Goal: Information Seeking & Learning: Learn about a topic

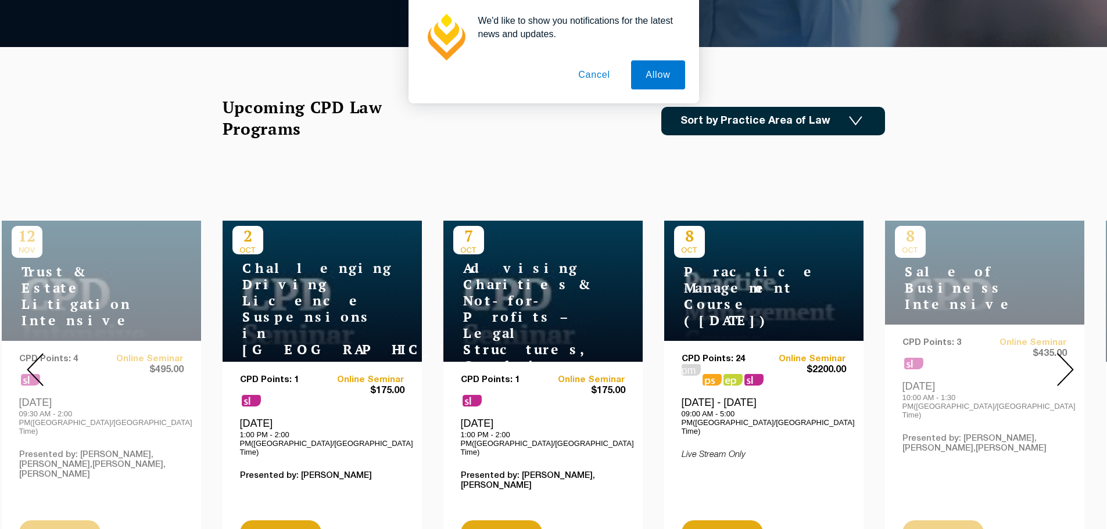
scroll to position [349, 0]
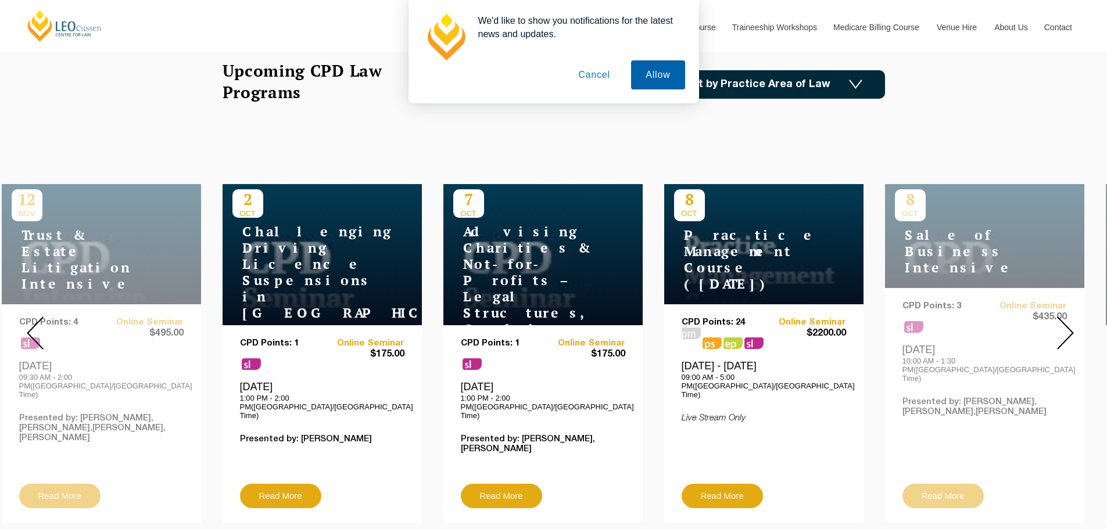
click at [649, 72] on button "Allow" at bounding box center [657, 74] width 53 height 29
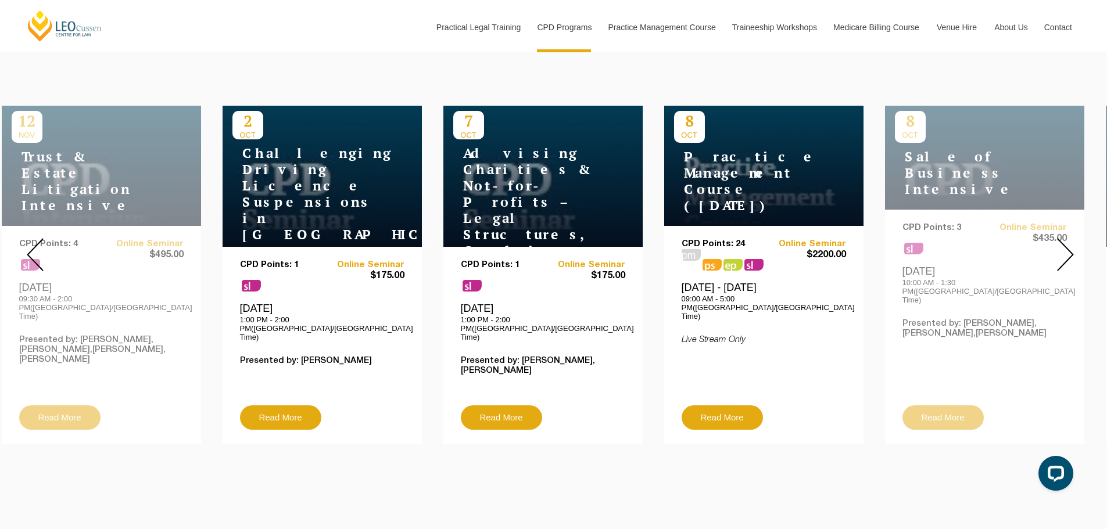
scroll to position [407, 0]
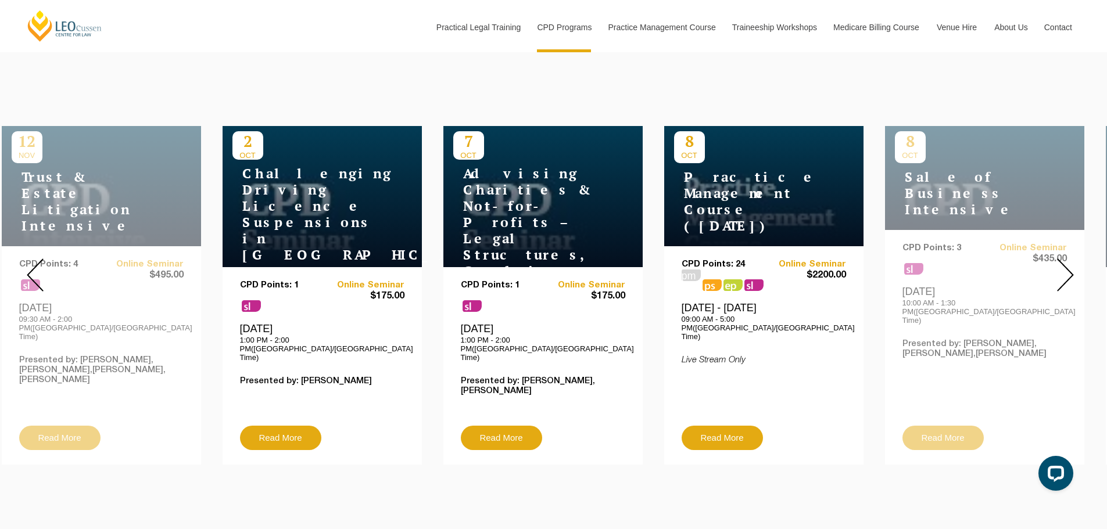
click at [1068, 276] on img at bounding box center [1065, 275] width 17 height 33
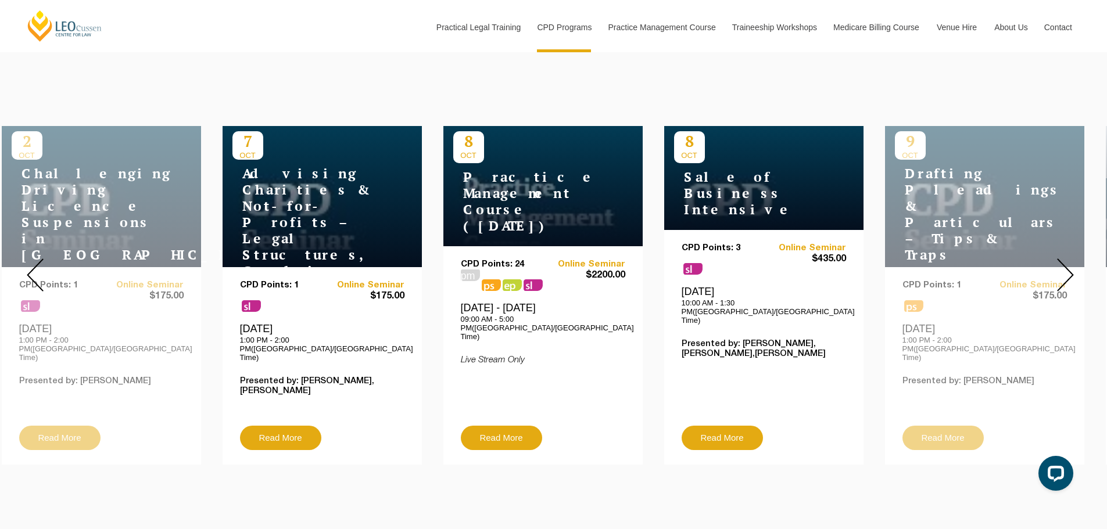
click at [1068, 276] on img at bounding box center [1065, 275] width 17 height 33
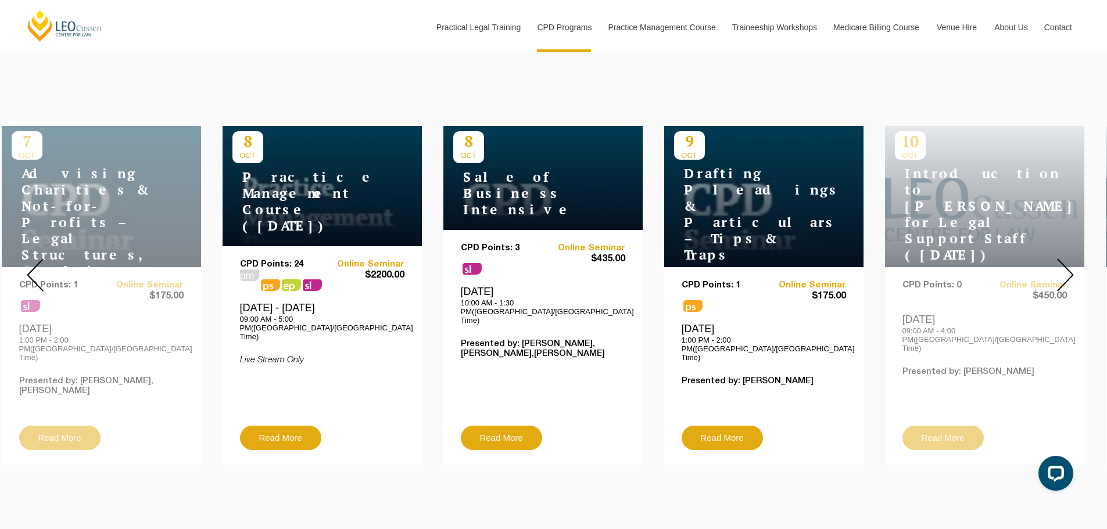
click at [1068, 276] on img at bounding box center [1065, 275] width 17 height 33
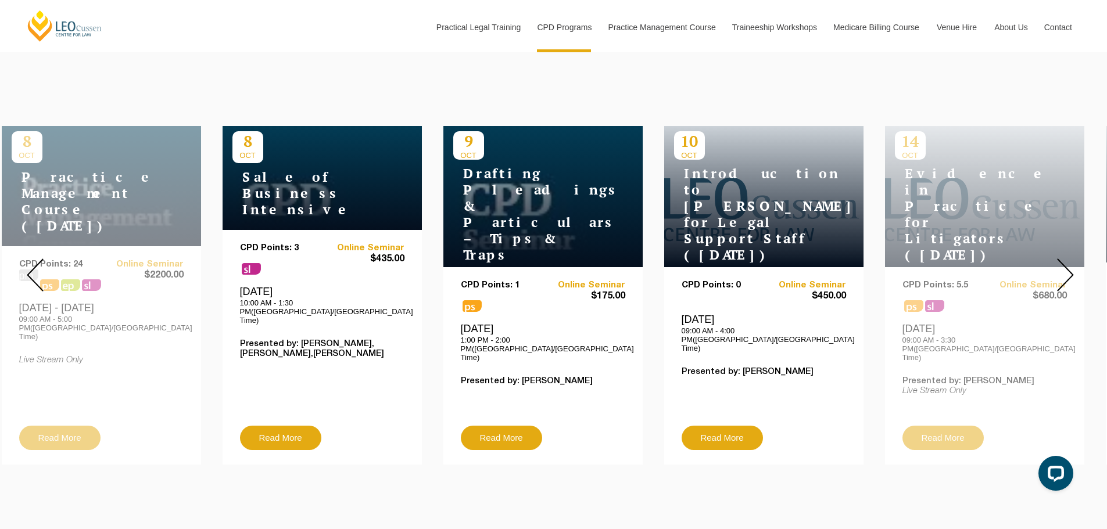
click at [1068, 276] on img at bounding box center [1065, 275] width 17 height 33
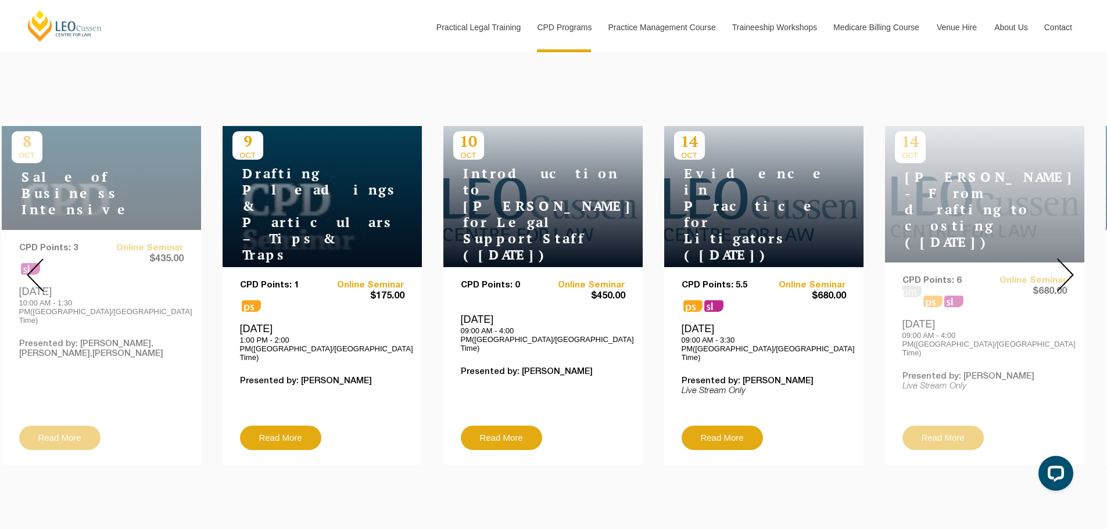
click at [1068, 276] on img at bounding box center [1065, 275] width 17 height 33
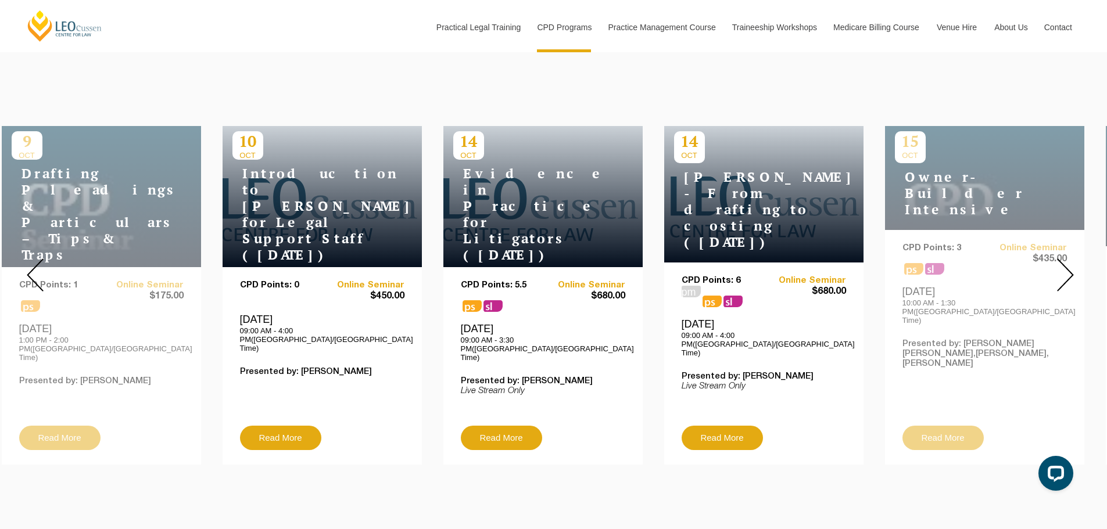
click at [1068, 276] on img at bounding box center [1065, 275] width 17 height 33
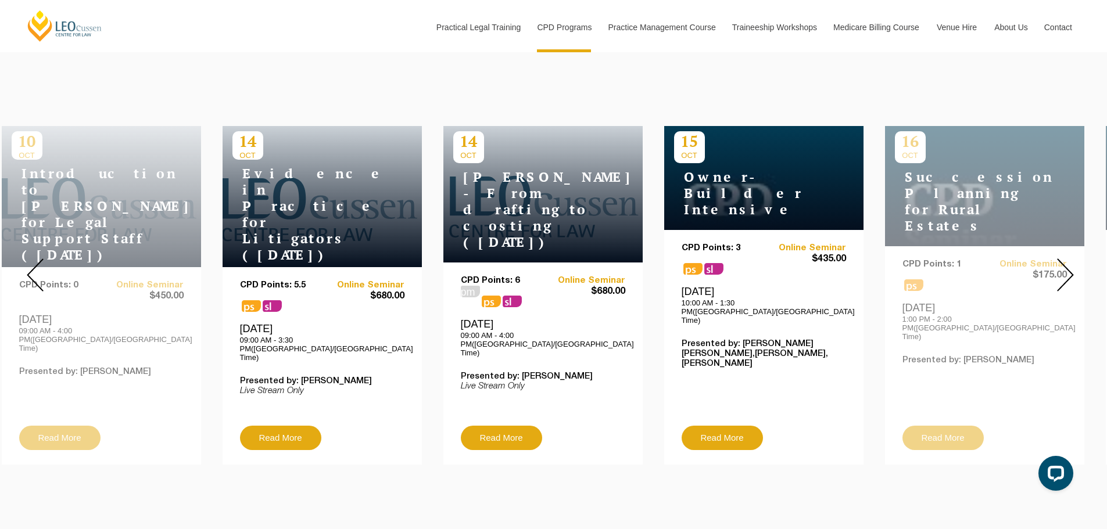
click at [1068, 276] on img at bounding box center [1065, 275] width 17 height 33
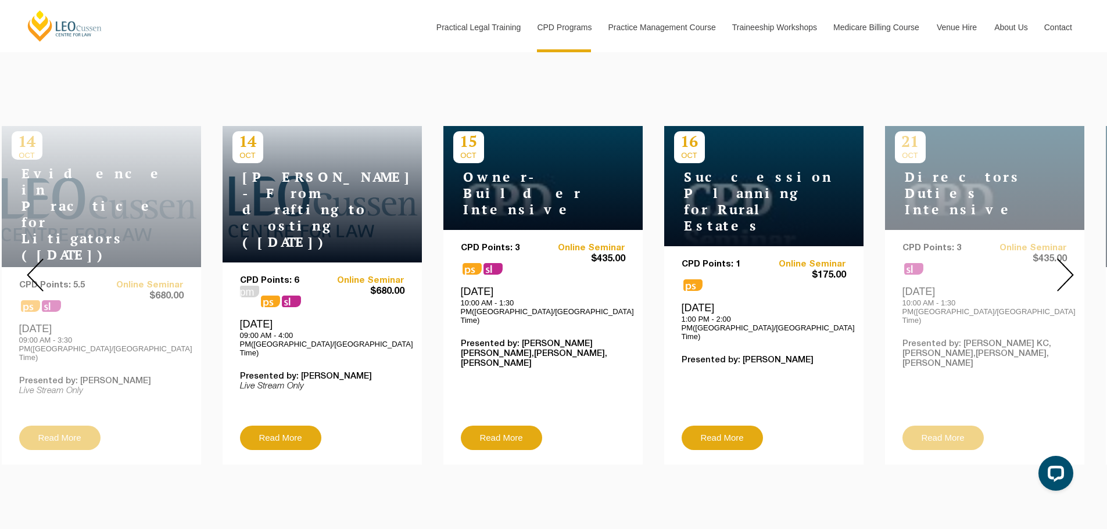
click at [1068, 276] on img at bounding box center [1065, 275] width 17 height 33
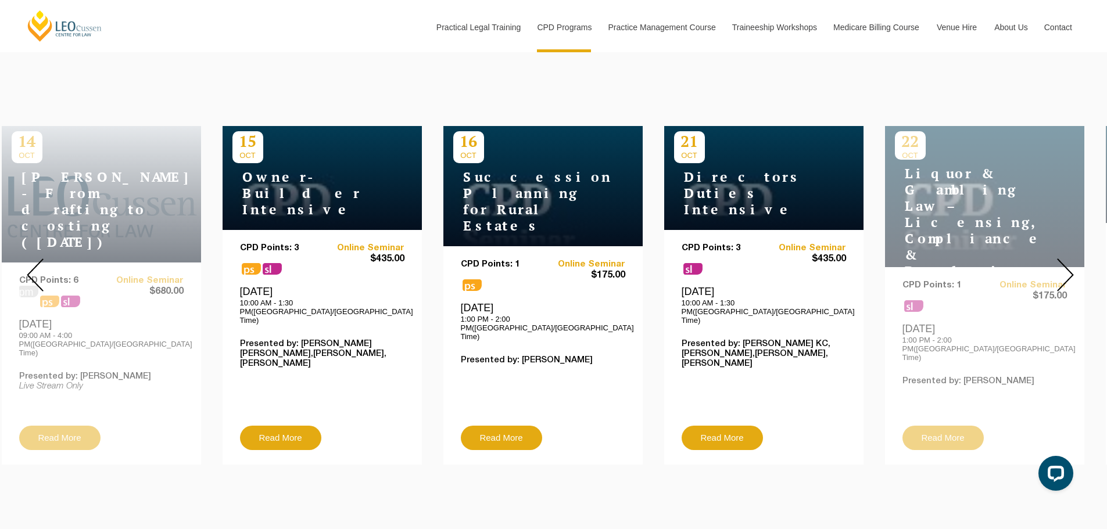
click at [1068, 276] on img at bounding box center [1065, 275] width 17 height 33
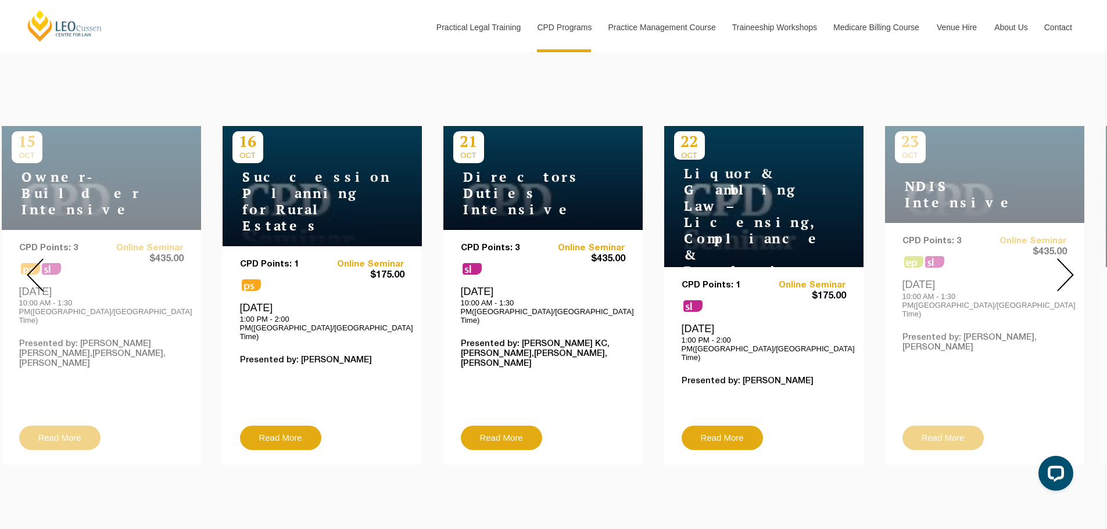
click at [1068, 276] on img at bounding box center [1065, 275] width 17 height 33
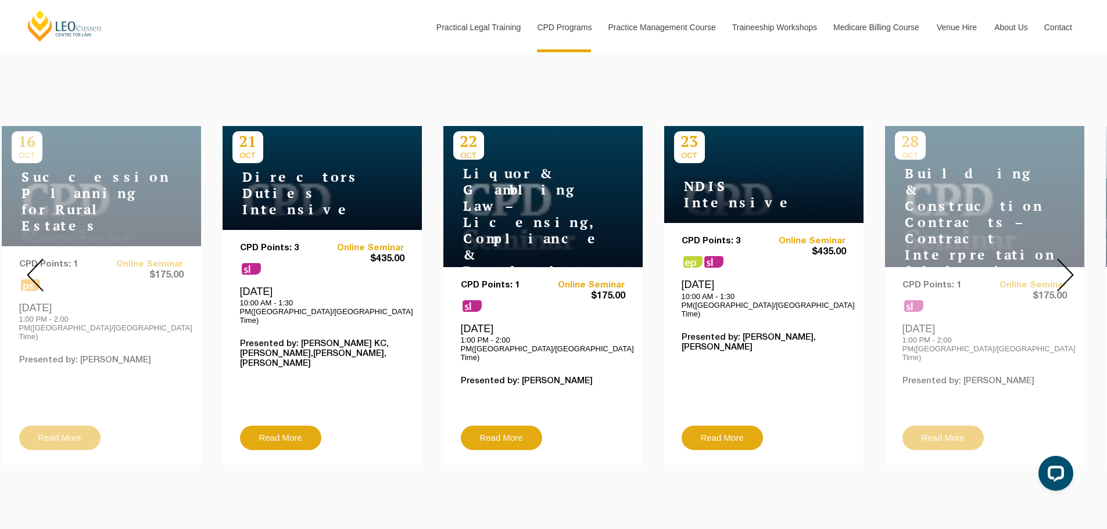
click at [1068, 276] on img at bounding box center [1065, 275] width 17 height 33
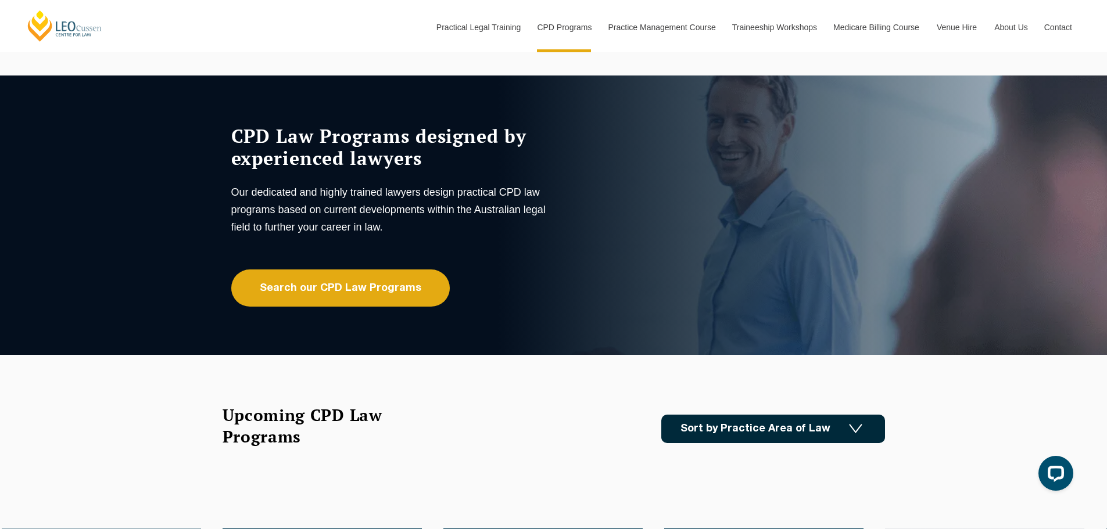
scroll to position [0, 0]
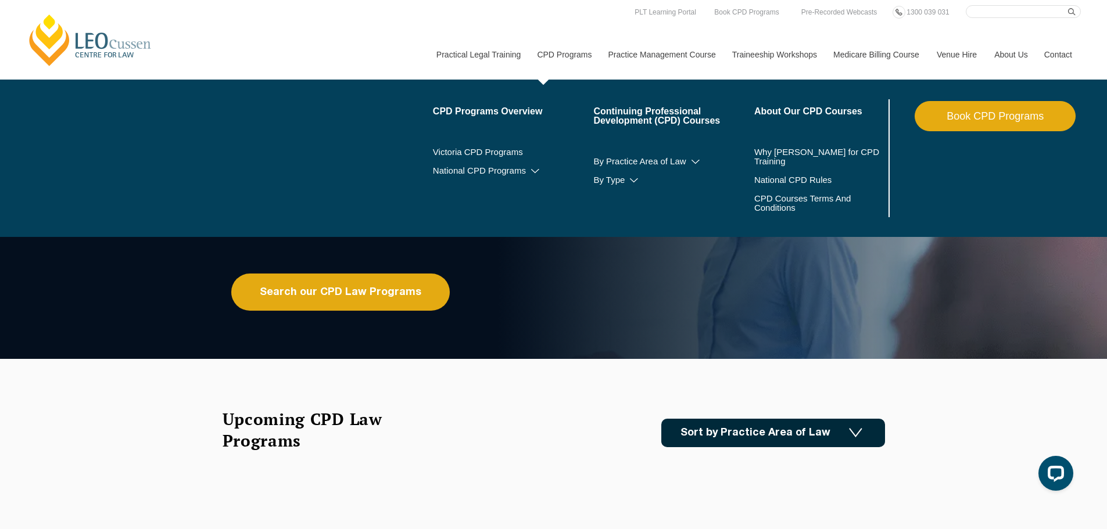
click at [552, 58] on link "CPD Programs" at bounding box center [563, 55] width 71 height 50
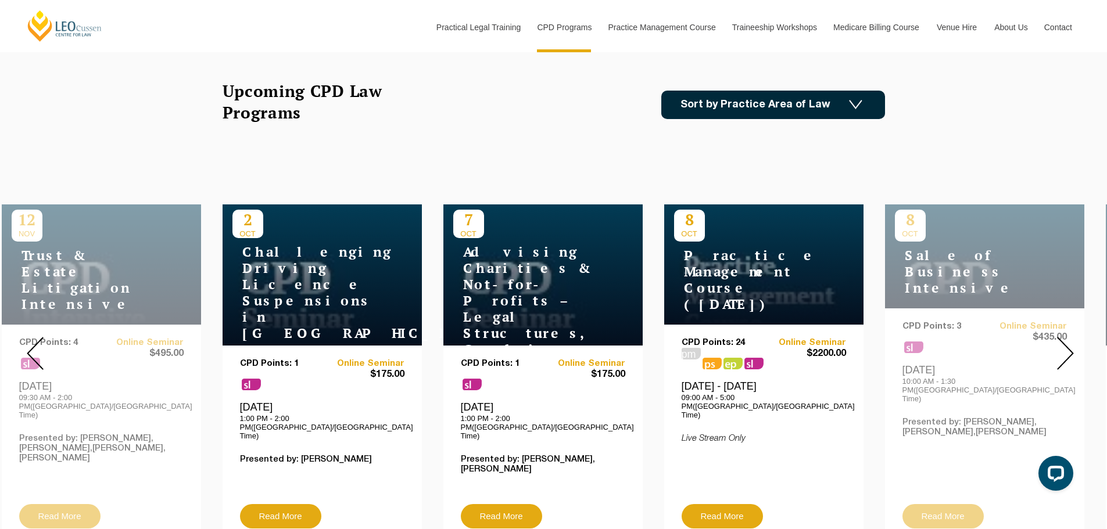
scroll to position [349, 0]
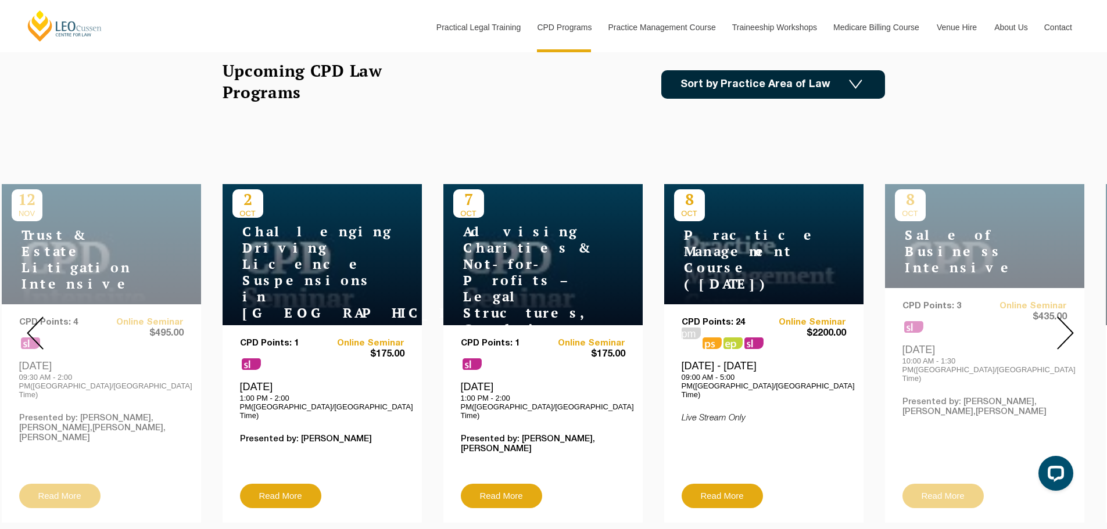
click at [1065, 334] on img at bounding box center [1065, 333] width 17 height 33
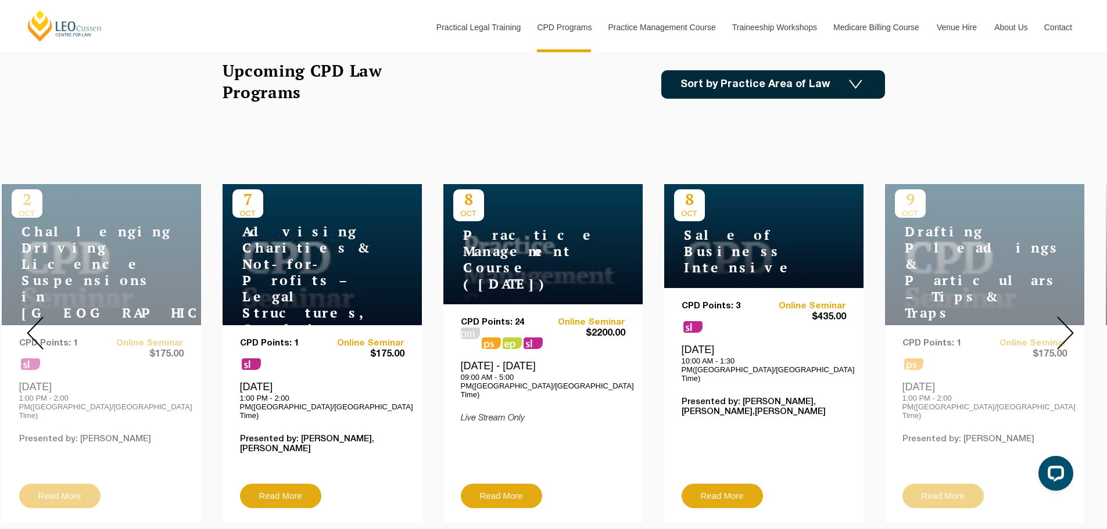
click at [1065, 334] on img at bounding box center [1065, 333] width 17 height 33
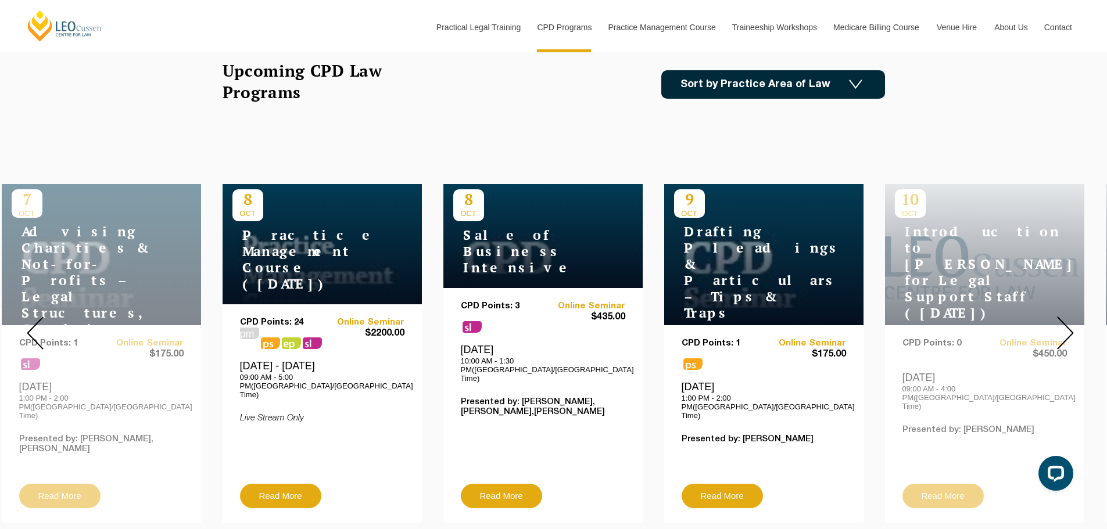
click at [1065, 334] on img at bounding box center [1065, 333] width 17 height 33
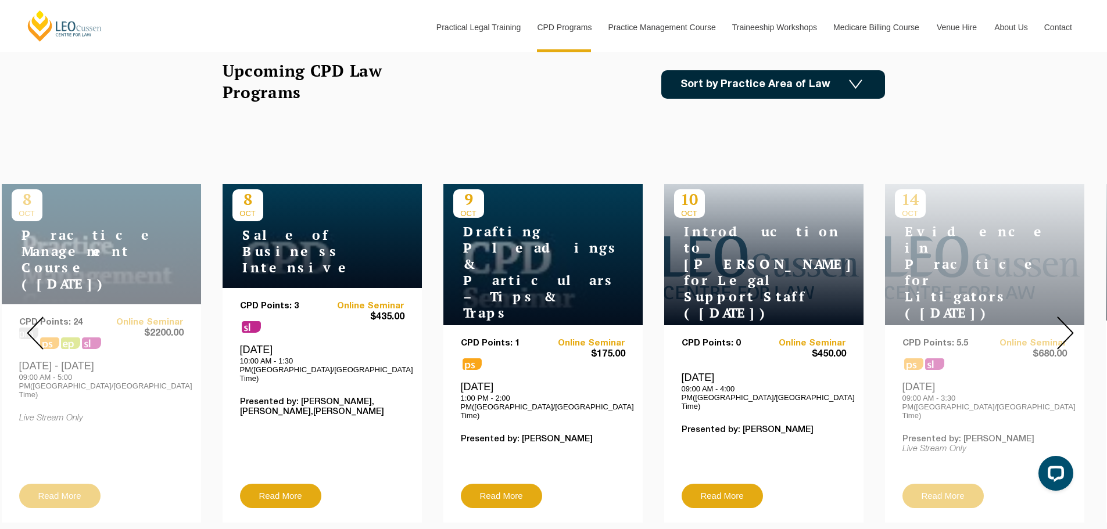
click at [1065, 334] on img at bounding box center [1065, 333] width 17 height 33
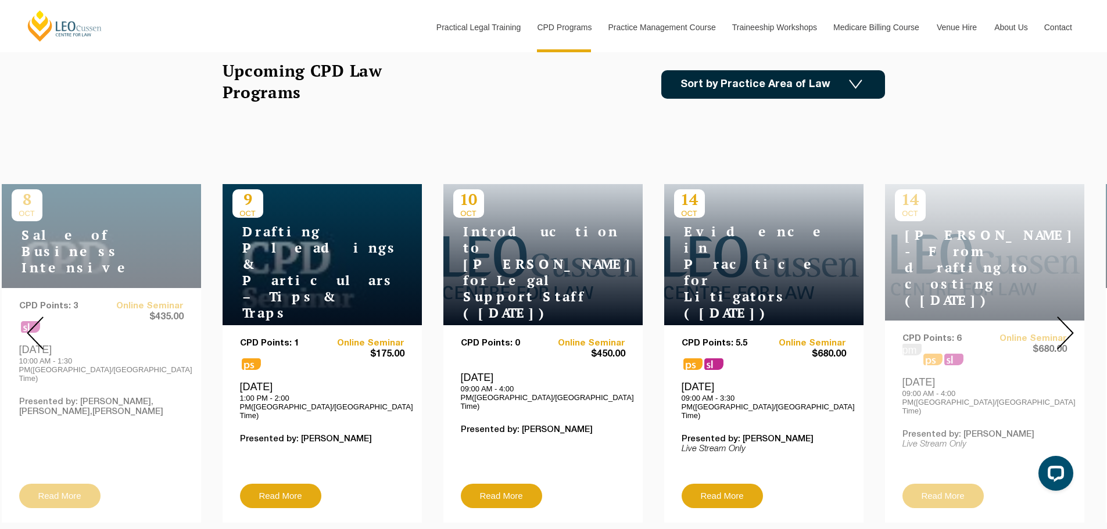
click at [1067, 317] on img at bounding box center [1065, 333] width 17 height 33
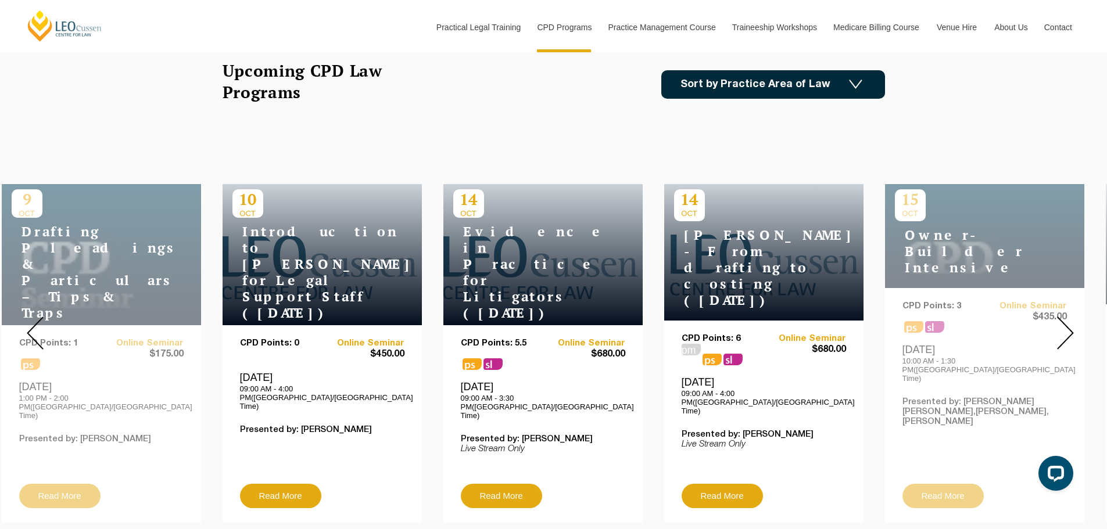
click at [1066, 317] on img at bounding box center [1065, 333] width 17 height 33
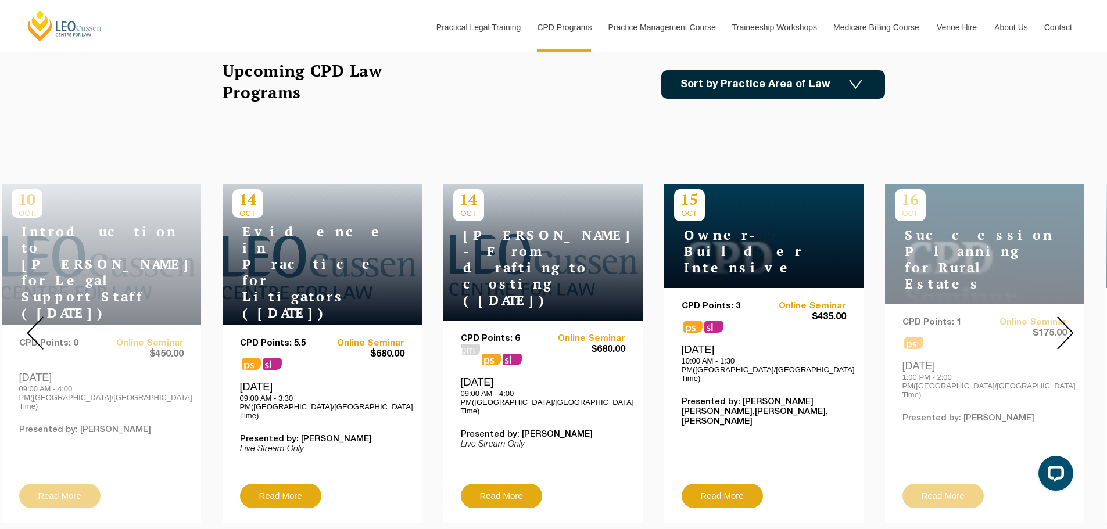
click at [1066, 317] on img at bounding box center [1065, 333] width 17 height 33
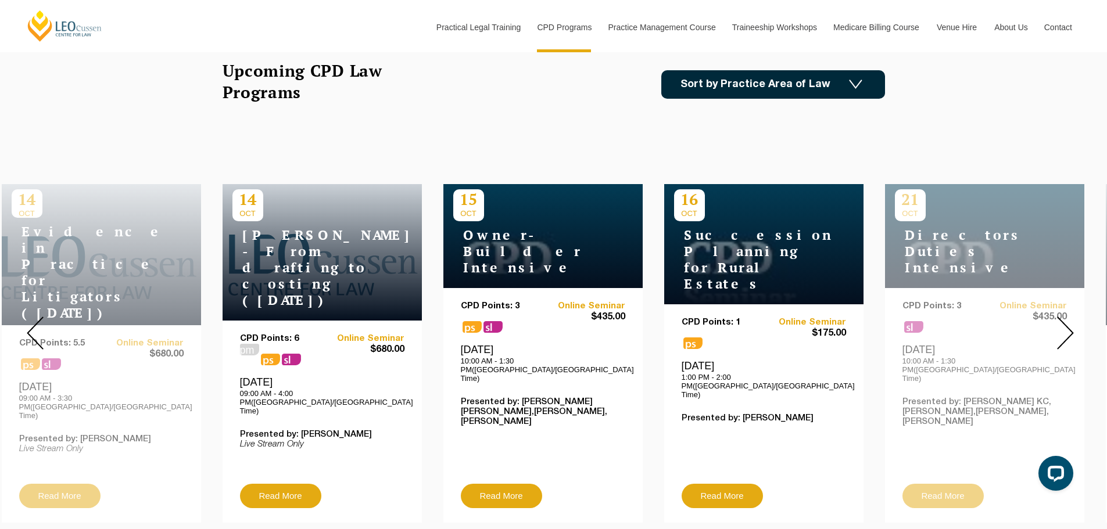
click at [1066, 317] on img at bounding box center [1065, 333] width 17 height 33
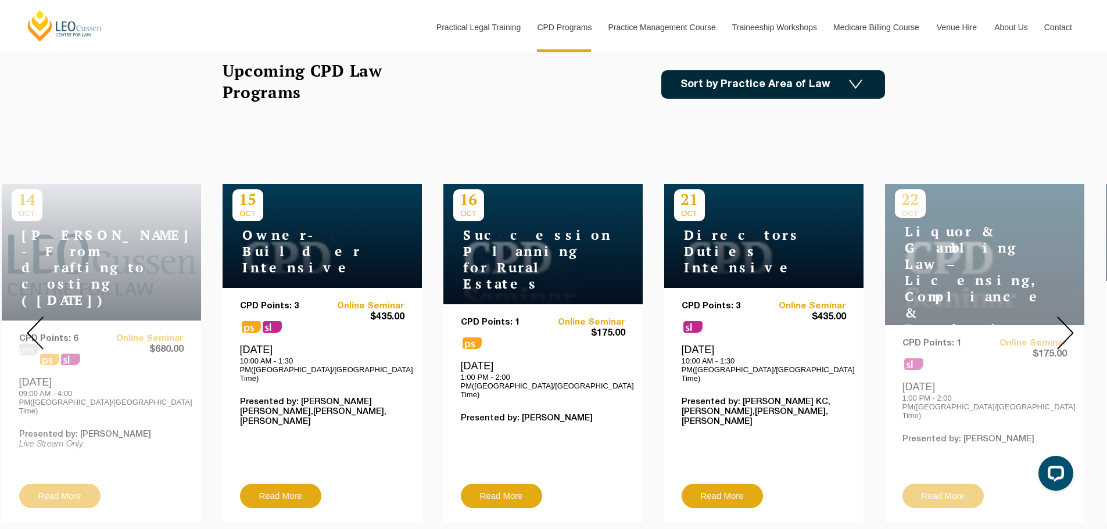
click at [1066, 317] on img at bounding box center [1065, 333] width 17 height 33
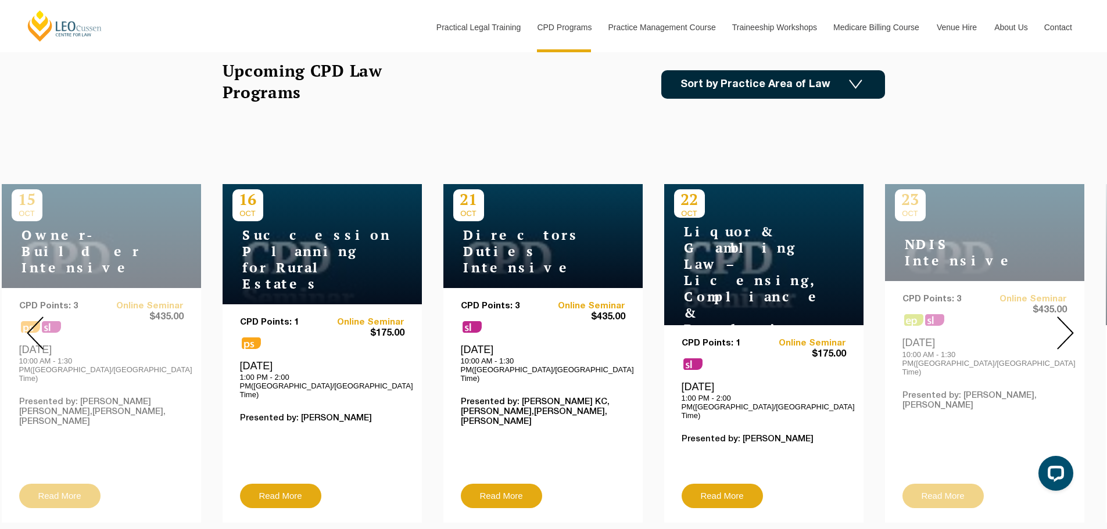
click at [1066, 317] on img at bounding box center [1065, 333] width 17 height 33
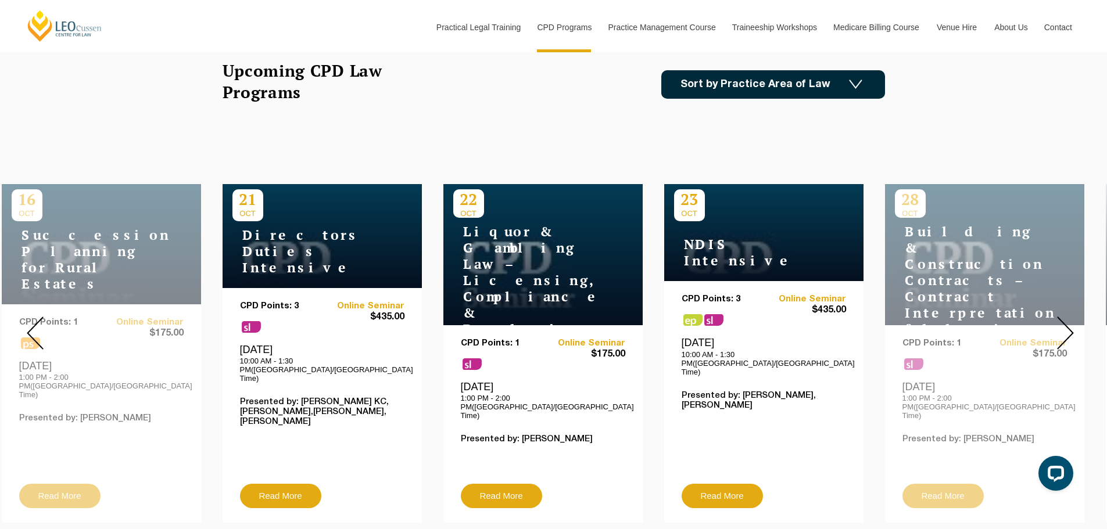
click at [1066, 317] on img at bounding box center [1065, 333] width 17 height 33
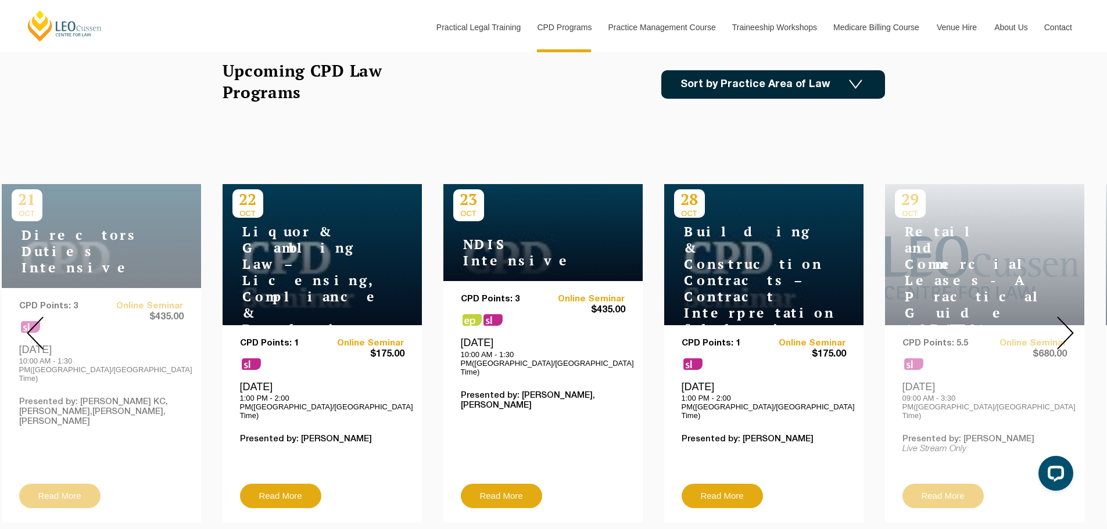
click at [1066, 317] on img at bounding box center [1065, 333] width 17 height 33
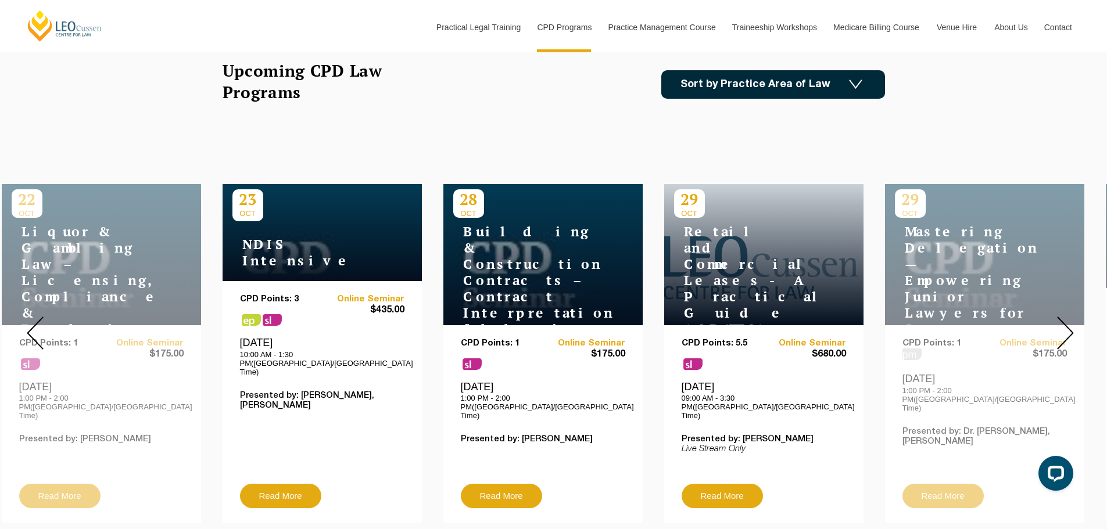
click at [1066, 317] on img at bounding box center [1065, 333] width 17 height 33
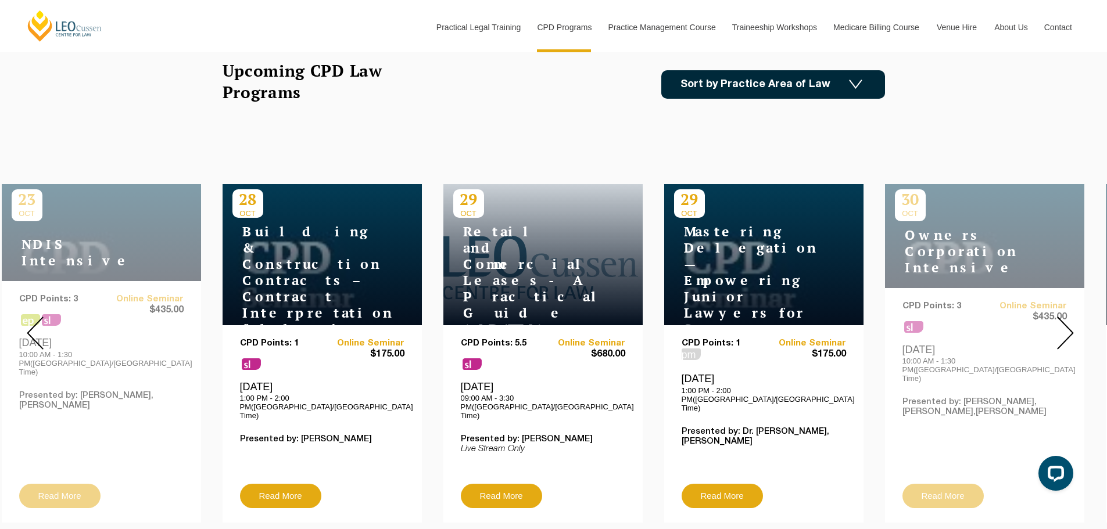
click at [1066, 317] on img at bounding box center [1065, 333] width 17 height 33
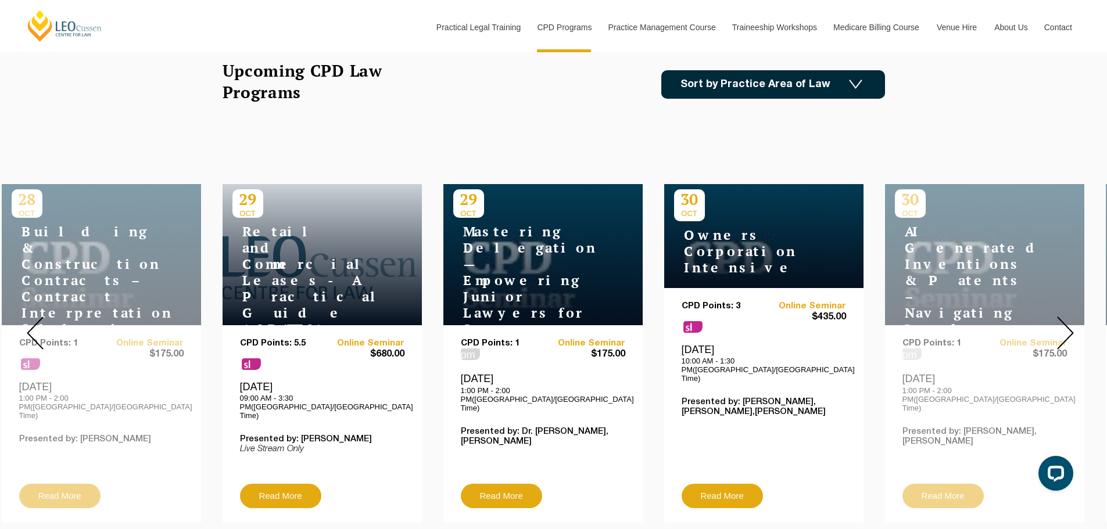
click at [1066, 317] on img at bounding box center [1065, 333] width 17 height 33
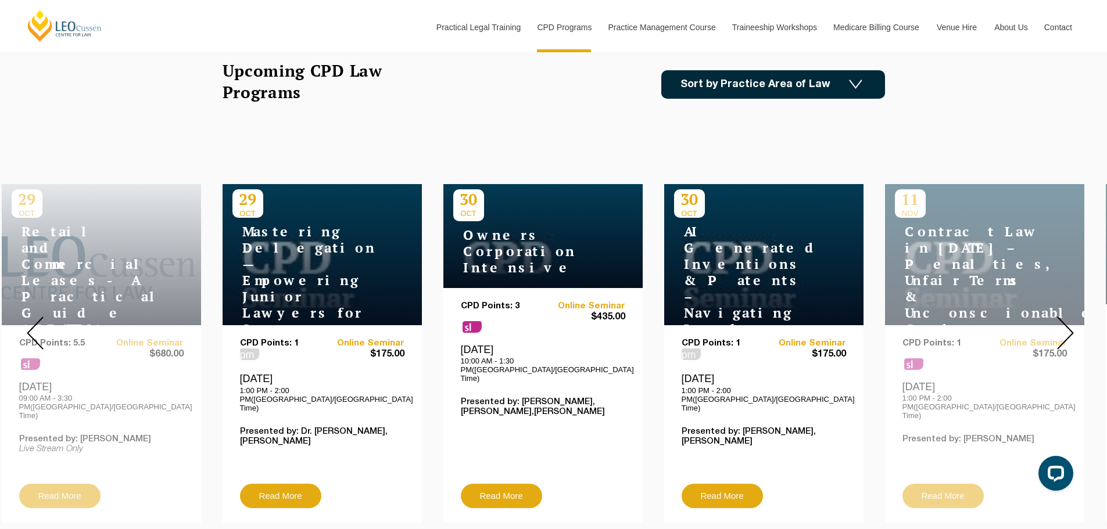
click at [1066, 317] on img at bounding box center [1065, 333] width 17 height 33
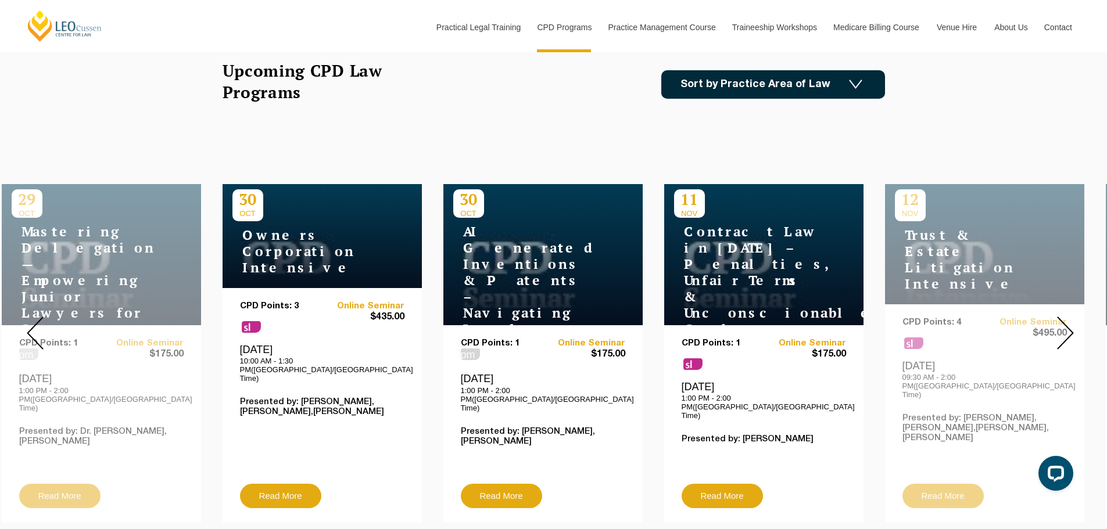
click at [1066, 317] on img at bounding box center [1065, 333] width 17 height 33
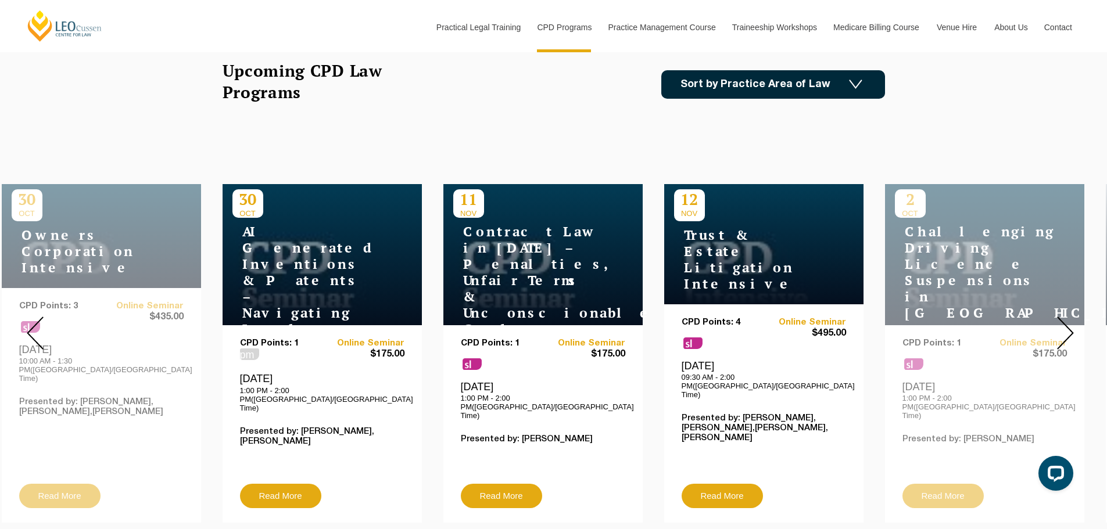
click at [1066, 317] on img at bounding box center [1065, 333] width 17 height 33
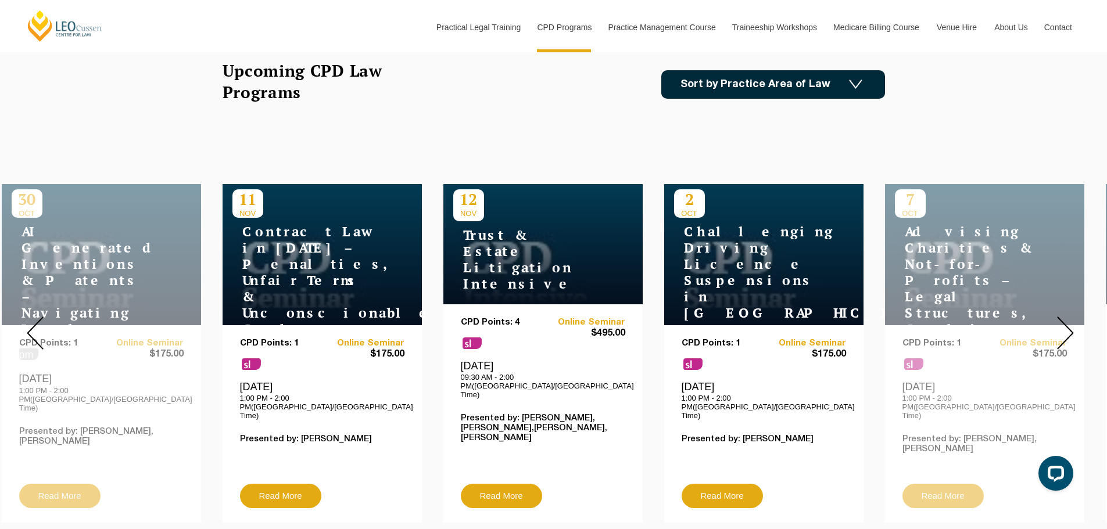
click at [1066, 317] on img at bounding box center [1065, 333] width 17 height 33
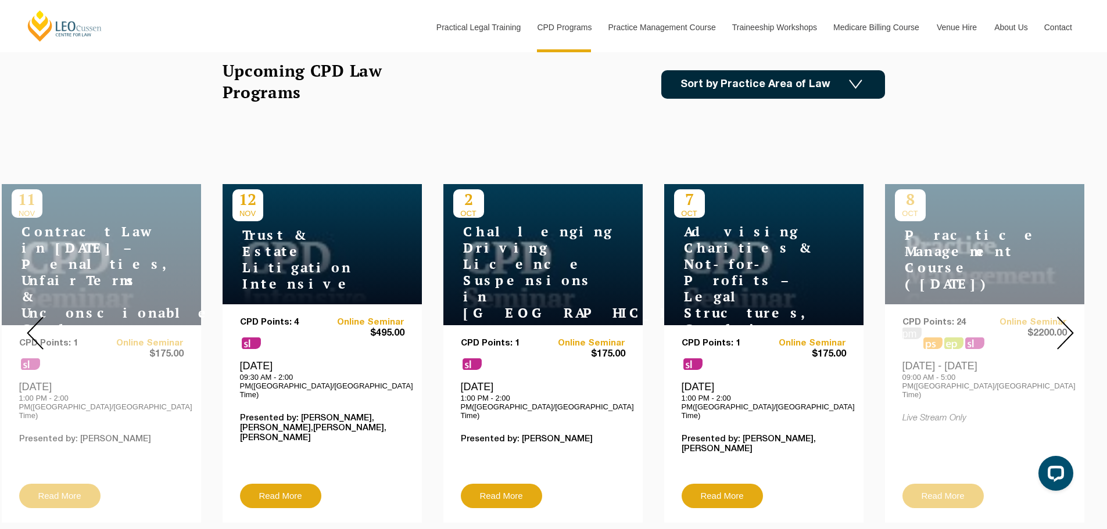
click at [40, 335] on img at bounding box center [35, 333] width 17 height 33
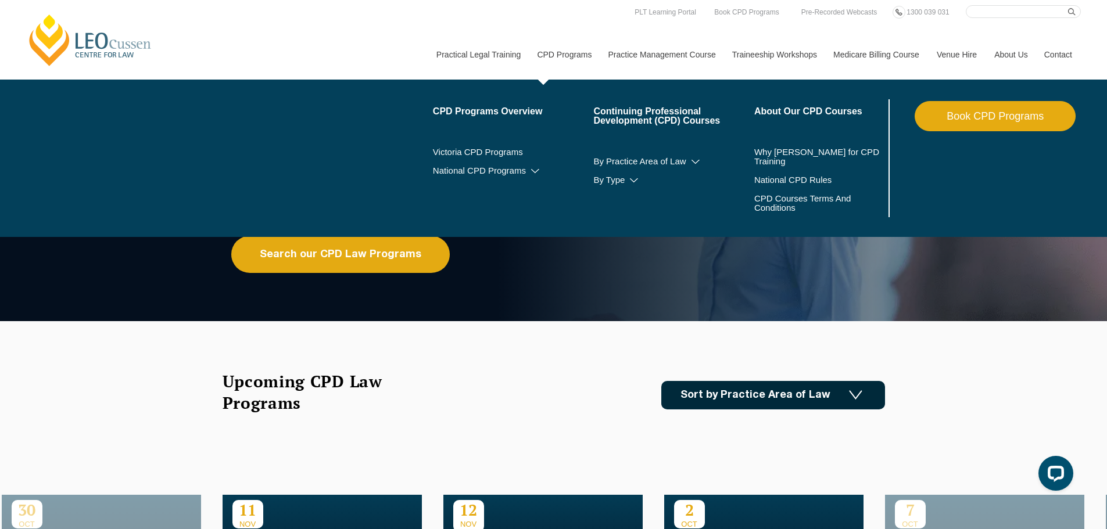
scroll to position [0, 0]
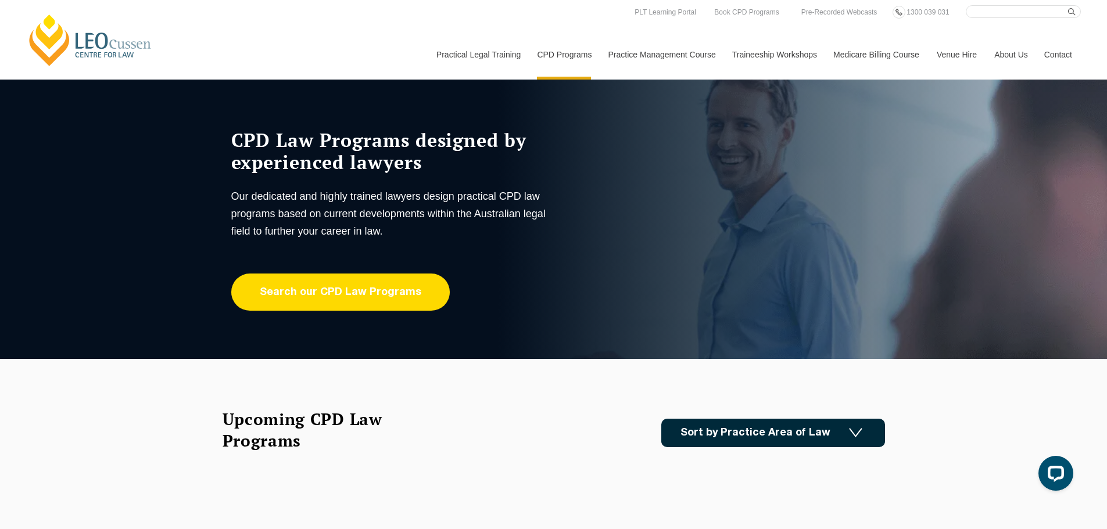
click at [268, 291] on link "Search our CPD Law Programs" at bounding box center [340, 292] width 218 height 37
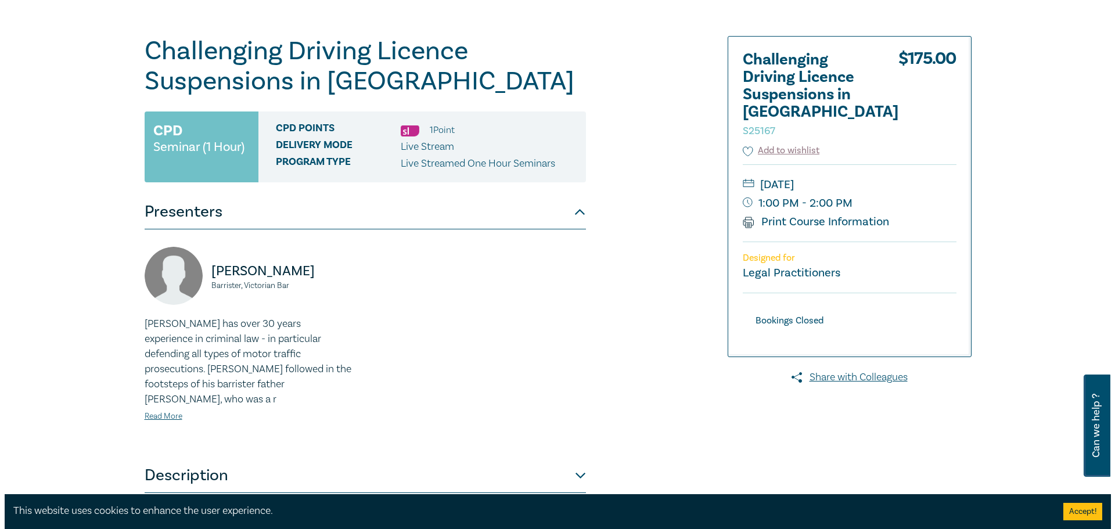
scroll to position [174, 0]
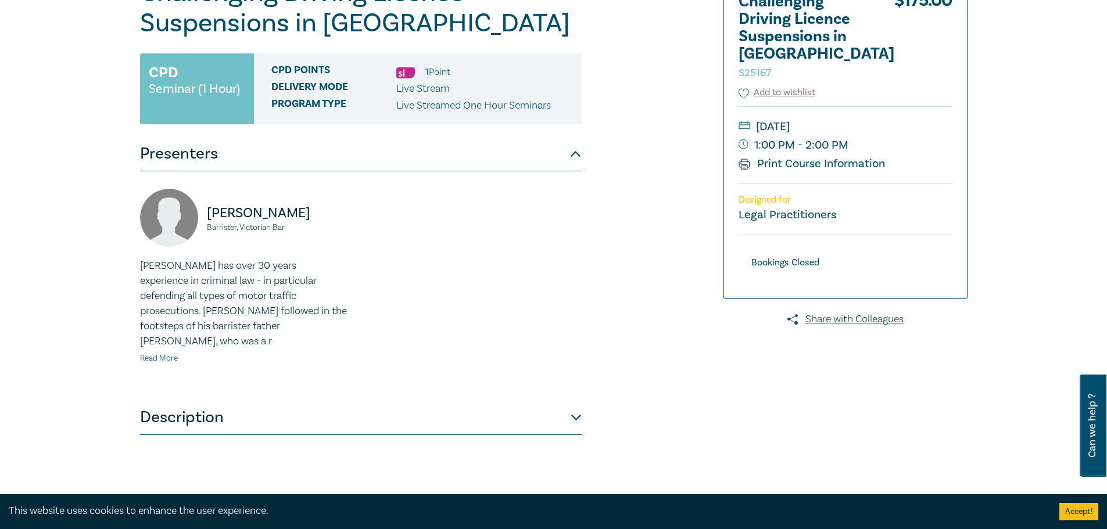
click at [170, 353] on link "Read More" at bounding box center [159, 358] width 38 height 10
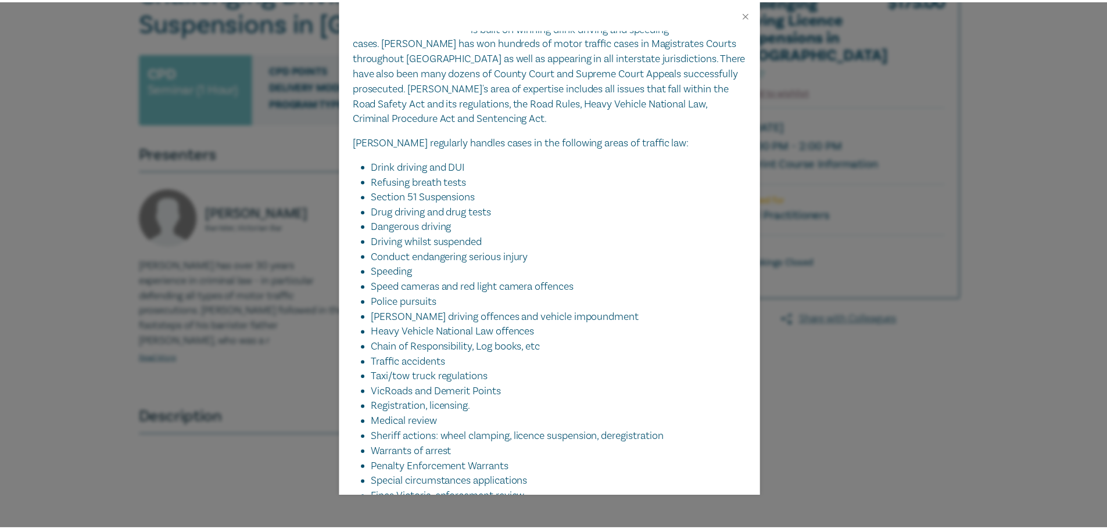
scroll to position [244, 0]
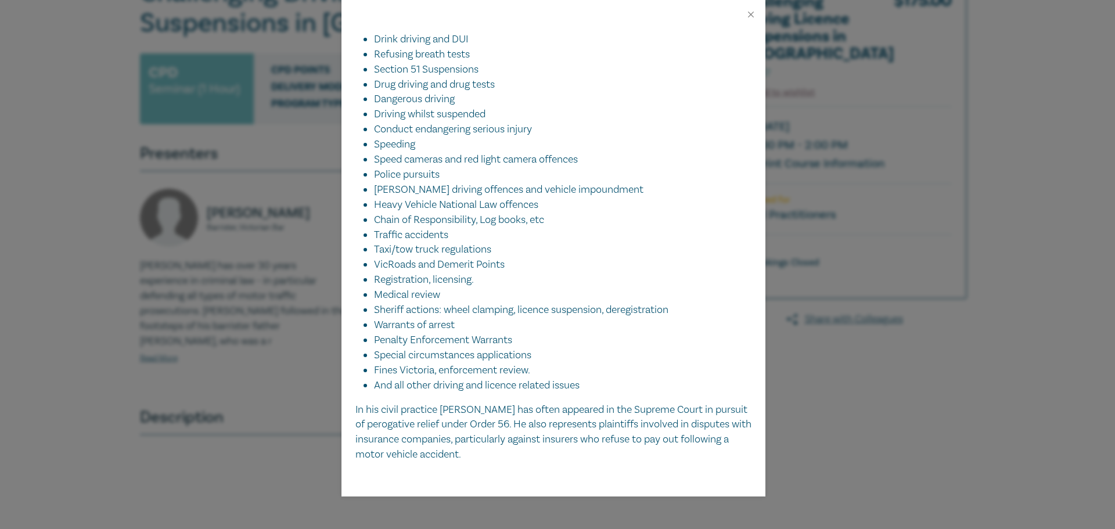
click at [554, 431] on p "In his civil practice Sean has often appeared in the Supreme Court in pursuit o…" at bounding box center [554, 433] width 396 height 60
click at [855, 415] on div "Sean Hardy Barrister, Victorian Bar Sean Hardy has over 30 years experience in …" at bounding box center [557, 264] width 1115 height 529
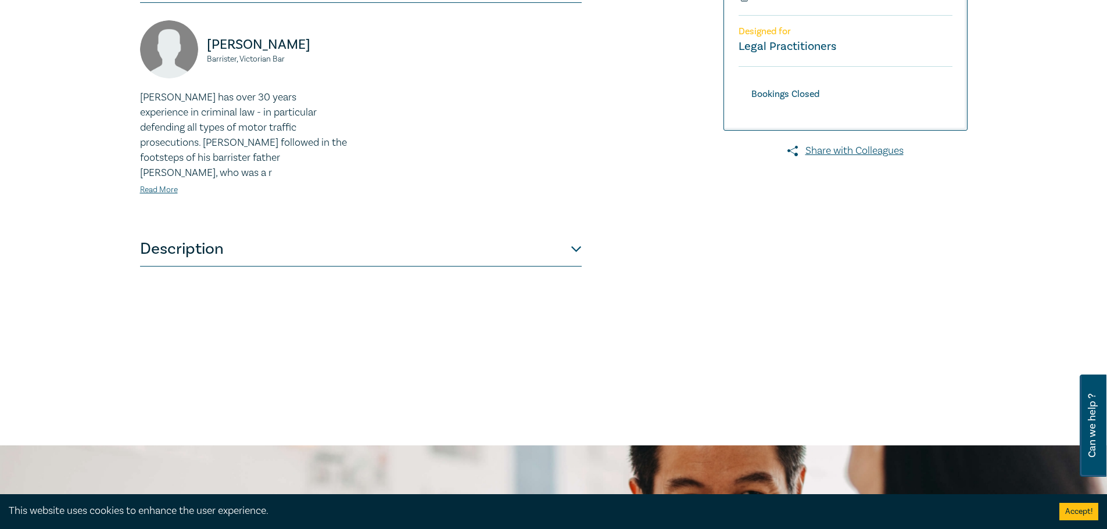
scroll to position [349, 0]
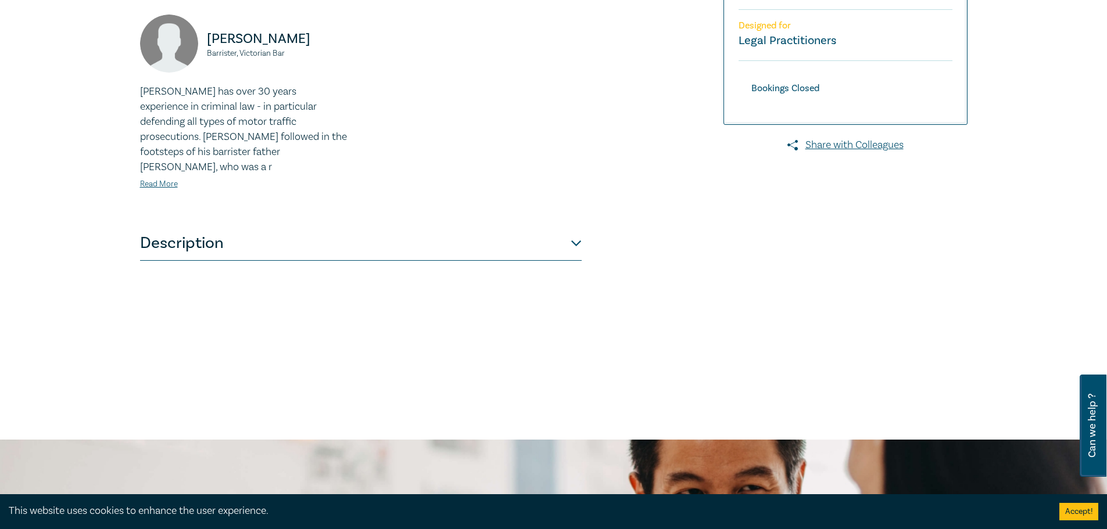
click at [577, 229] on button "Description" at bounding box center [360, 243] width 441 height 35
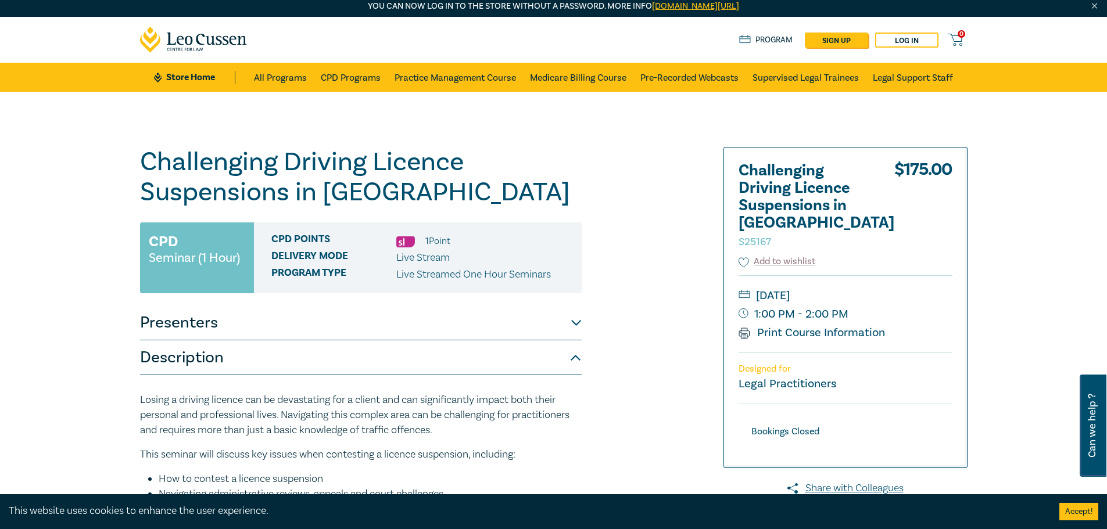
scroll to position [0, 0]
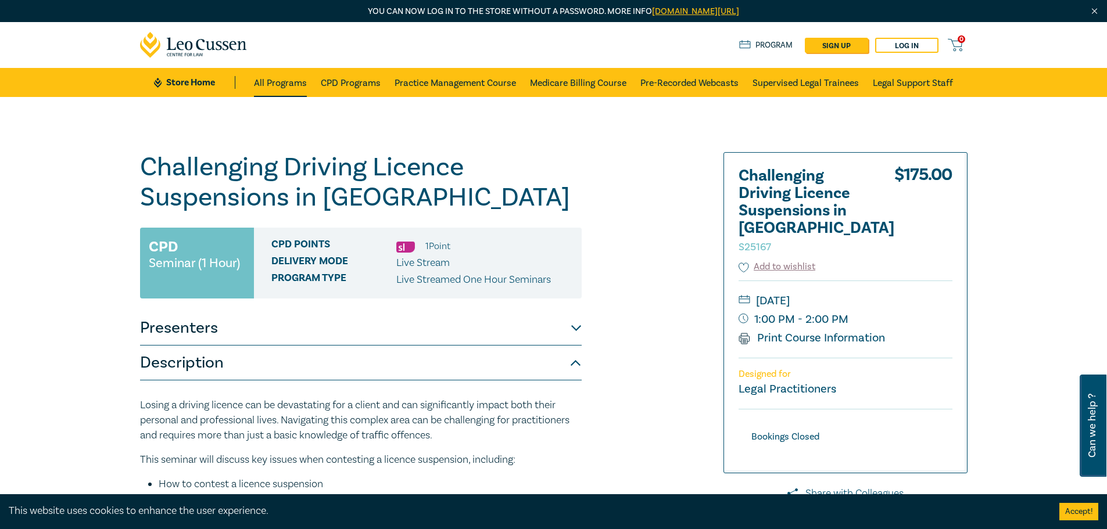
click at [283, 82] on link "All Programs" at bounding box center [280, 82] width 53 height 29
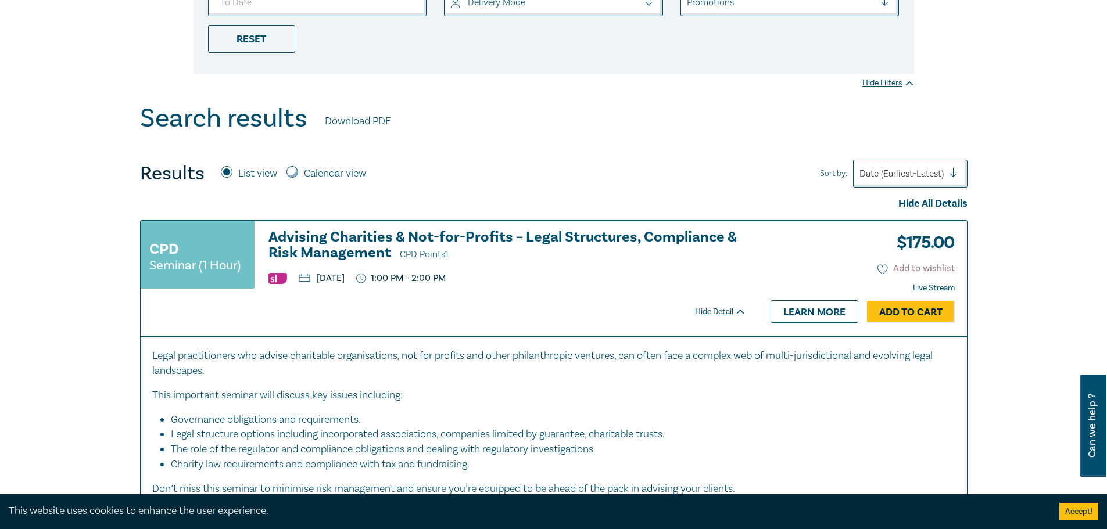
scroll to position [349, 0]
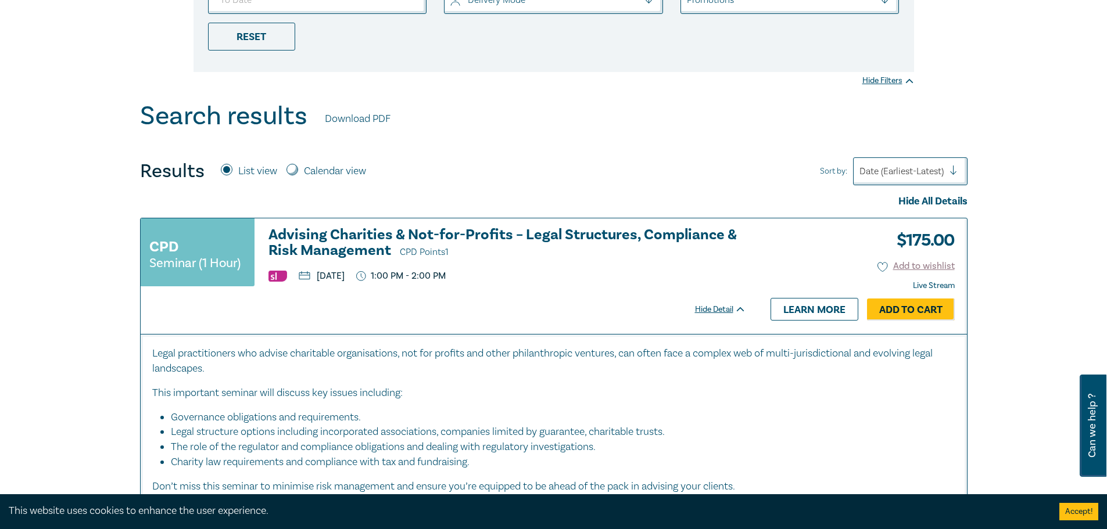
click at [323, 168] on label "Calendar view" at bounding box center [335, 171] width 62 height 15
click at [298, 168] on input "Calendar view" at bounding box center [292, 170] width 12 height 12
radio input "true"
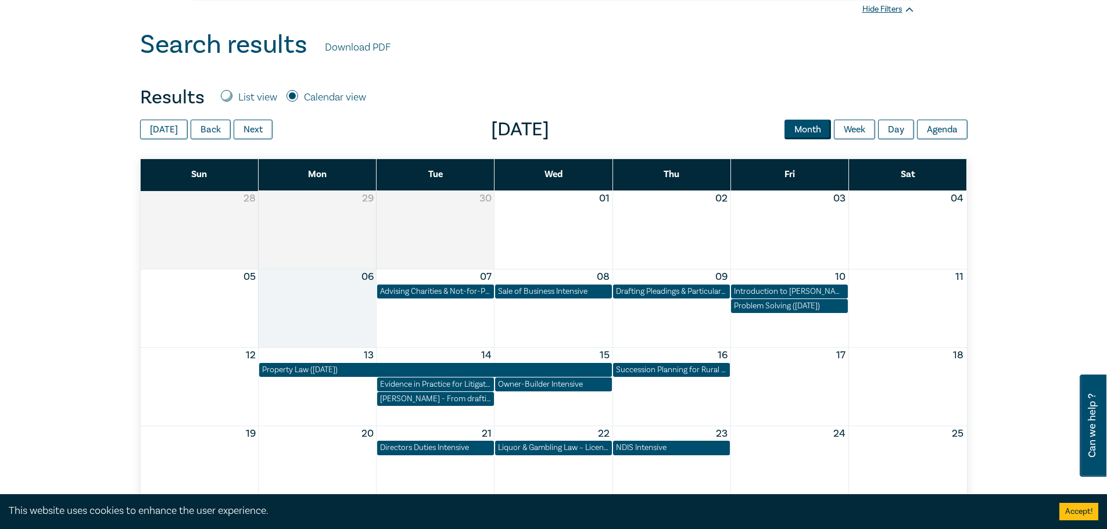
scroll to position [407, 0]
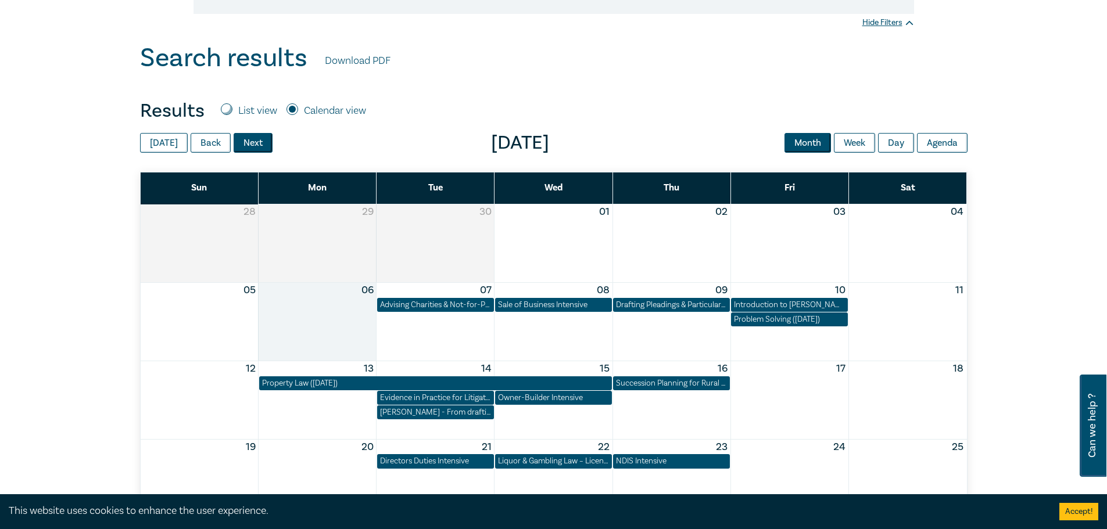
click at [249, 146] on button "Next" at bounding box center [253, 143] width 39 height 20
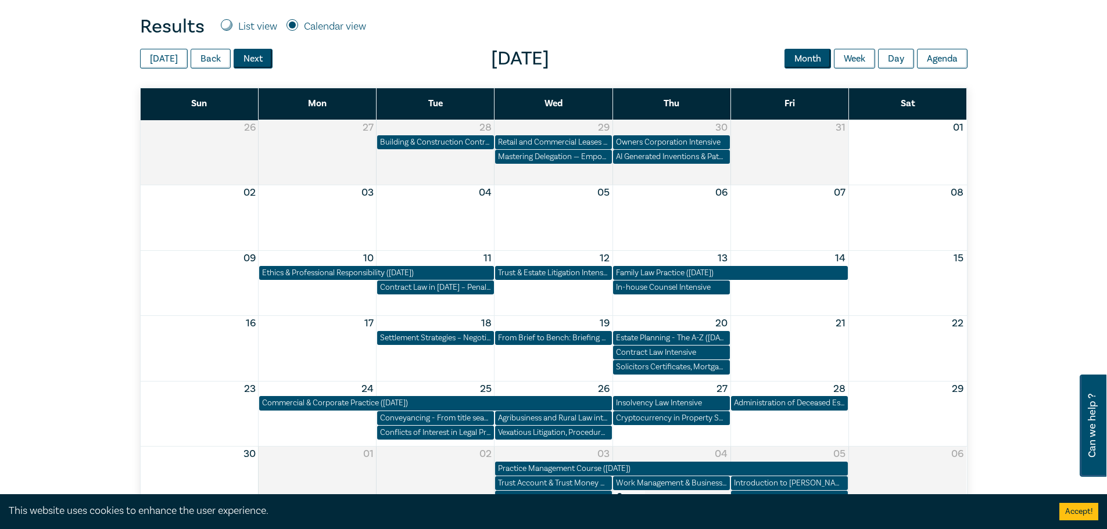
scroll to position [523, 0]
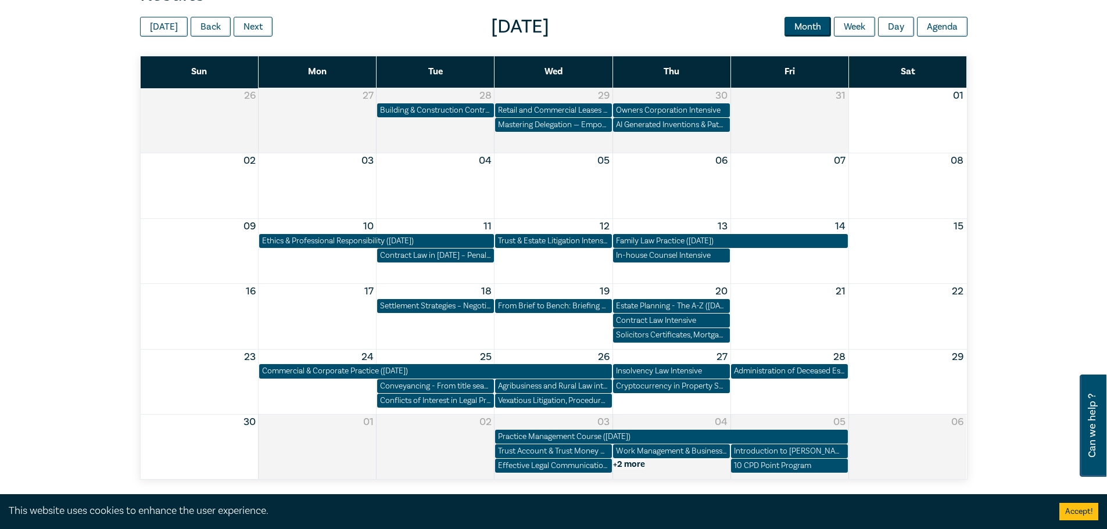
drag, startPoint x: 744, startPoint y: 465, endPoint x: 749, endPoint y: 487, distance: 22.6
click at [749, 487] on div "Filter by: Ethics & Professional Responsibility Substantive Law Professional Sk…" at bounding box center [553, 47] width 1107 height 946
click at [760, 468] on div "10 CPD Point Program" at bounding box center [789, 466] width 111 height 12
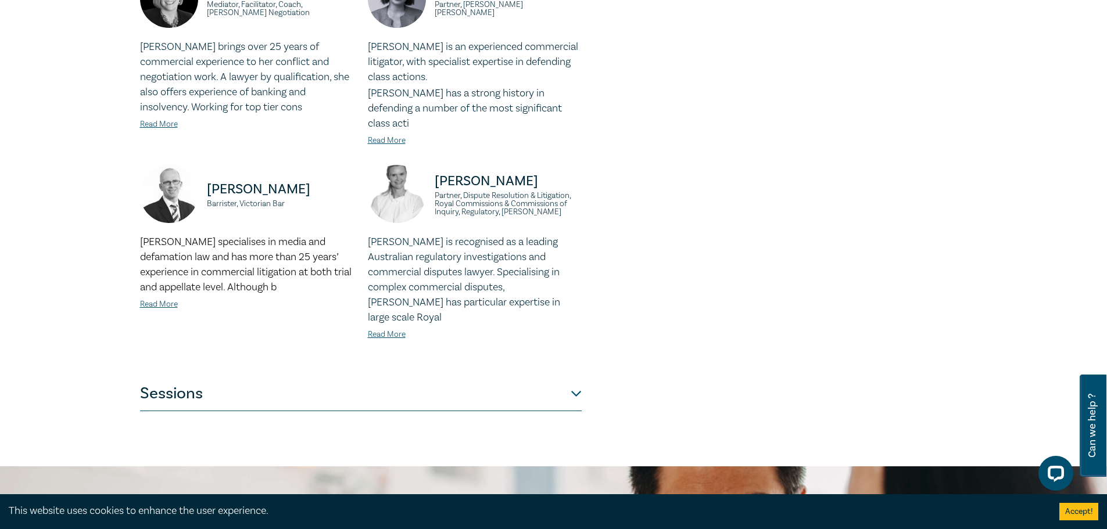
scroll to position [755, 0]
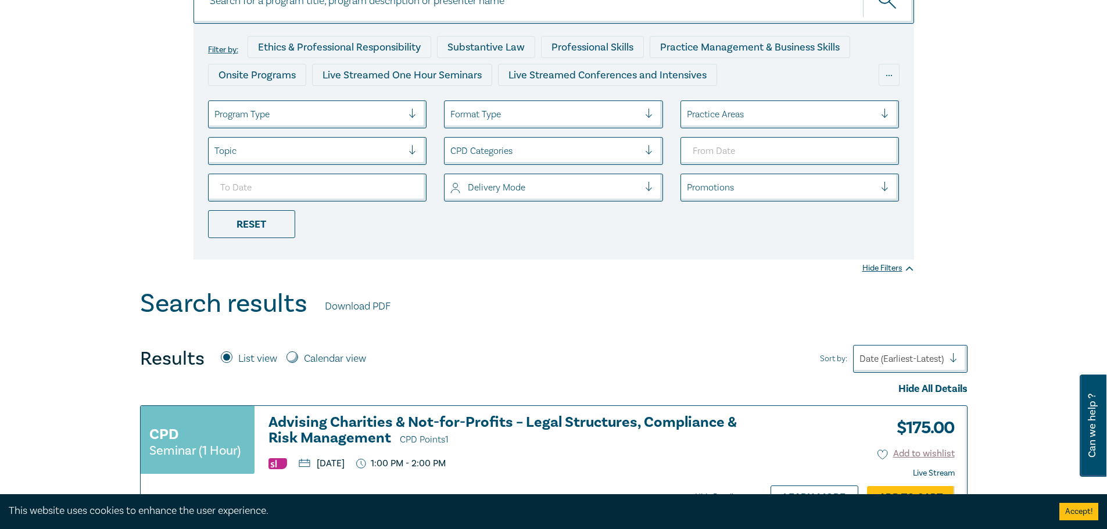
scroll to position [174, 0]
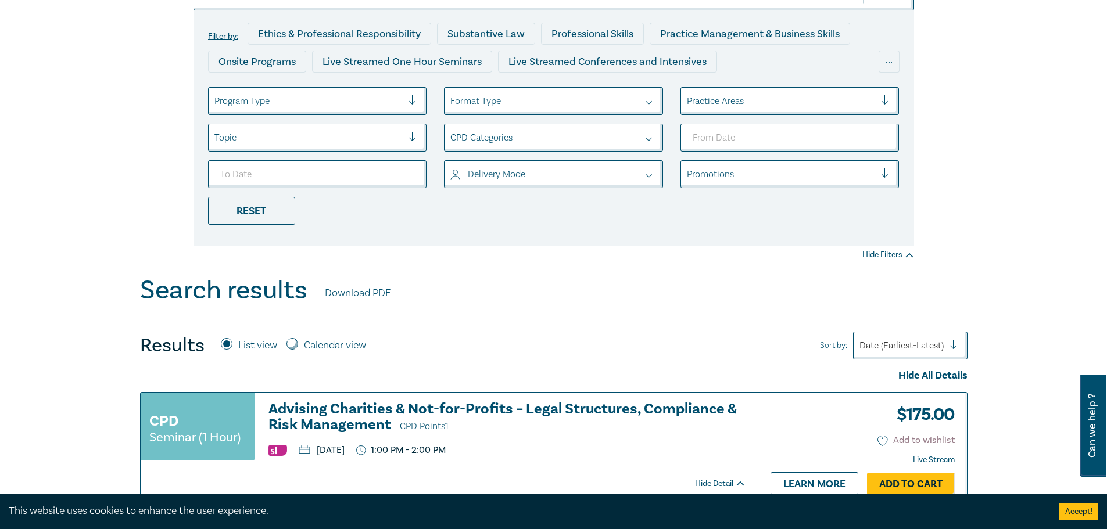
click at [343, 346] on label "Calendar view" at bounding box center [335, 345] width 62 height 15
click at [298, 346] on input "Calendar view" at bounding box center [292, 344] width 12 height 12
radio input "true"
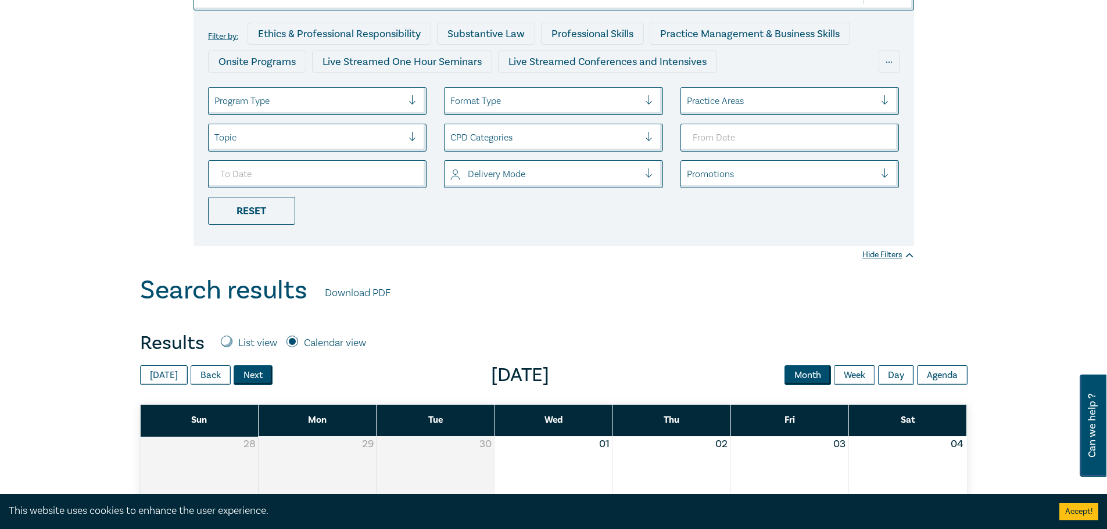
click at [266, 376] on button "Next" at bounding box center [253, 375] width 39 height 20
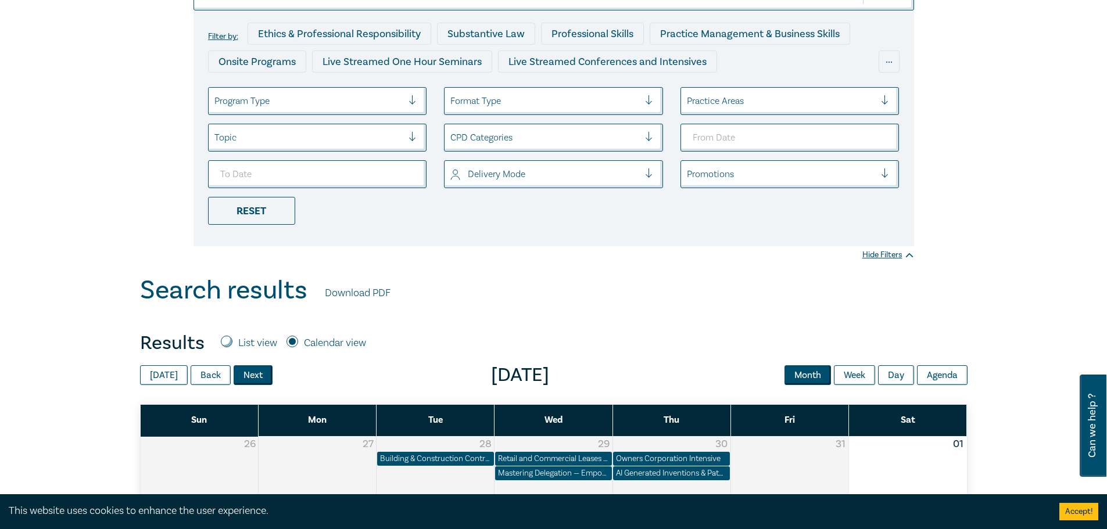
click at [266, 376] on button "Next" at bounding box center [253, 375] width 39 height 20
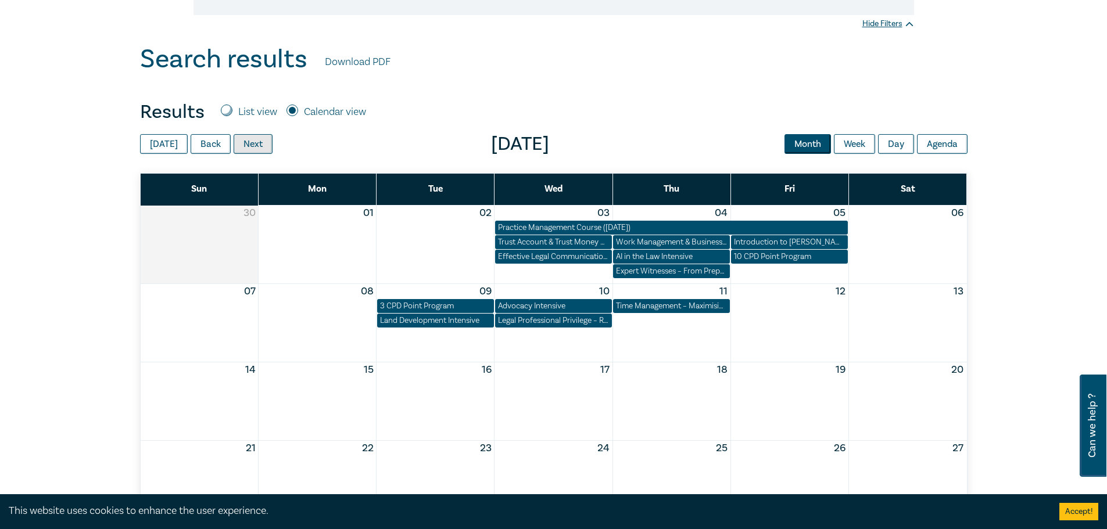
scroll to position [407, 0]
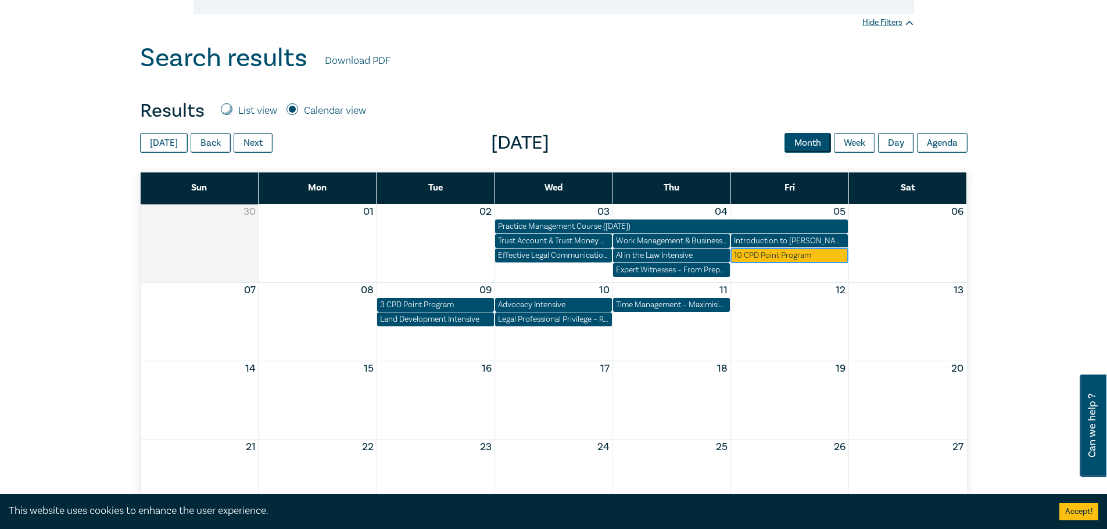
click at [765, 253] on div "10 CPD Point Program" at bounding box center [789, 256] width 111 height 12
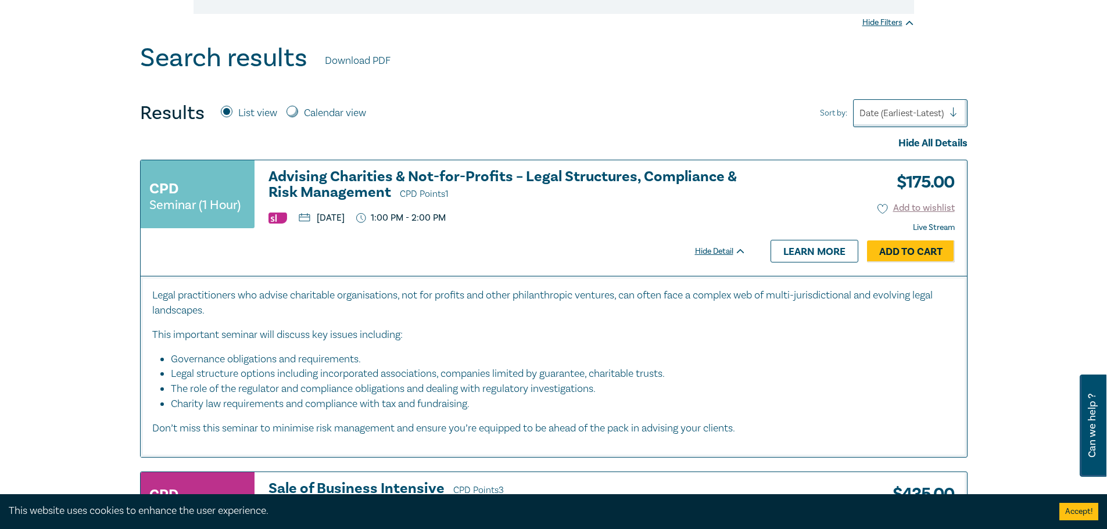
click at [343, 115] on label "Calendar view" at bounding box center [335, 113] width 62 height 15
click at [298, 115] on input "Calendar view" at bounding box center [292, 112] width 12 height 12
radio input "true"
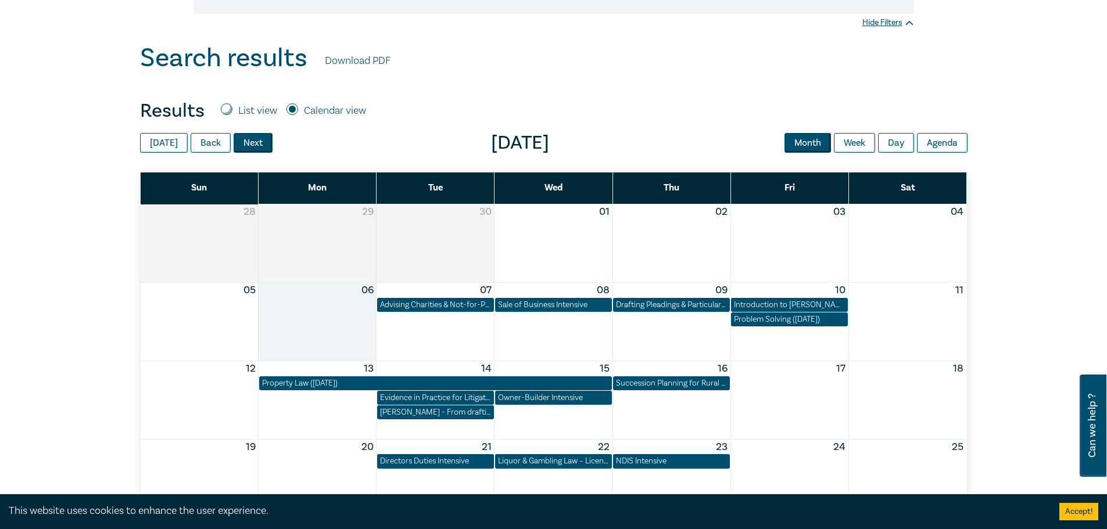
click at [264, 150] on button "Next" at bounding box center [253, 143] width 39 height 20
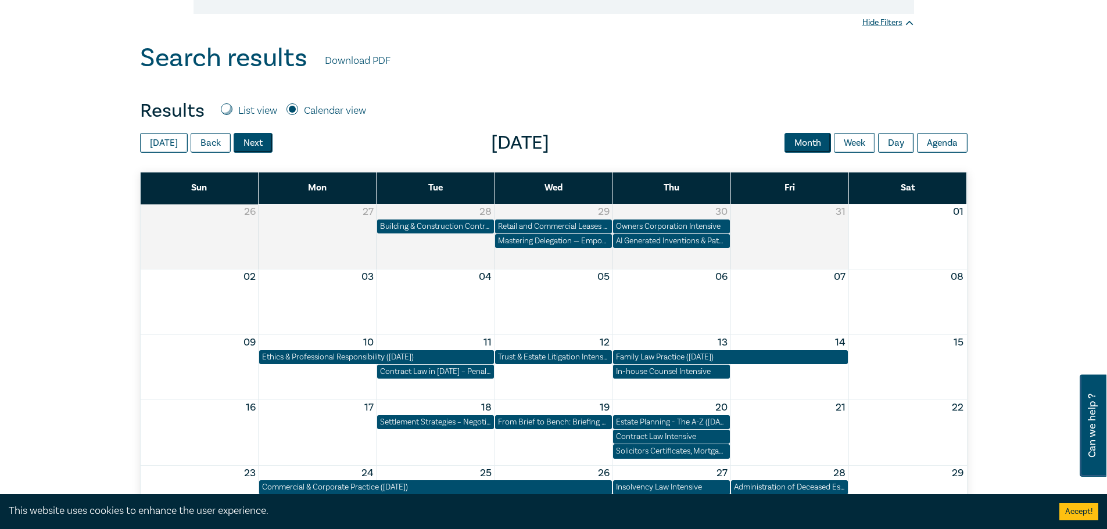
click at [264, 150] on button "Next" at bounding box center [253, 143] width 39 height 20
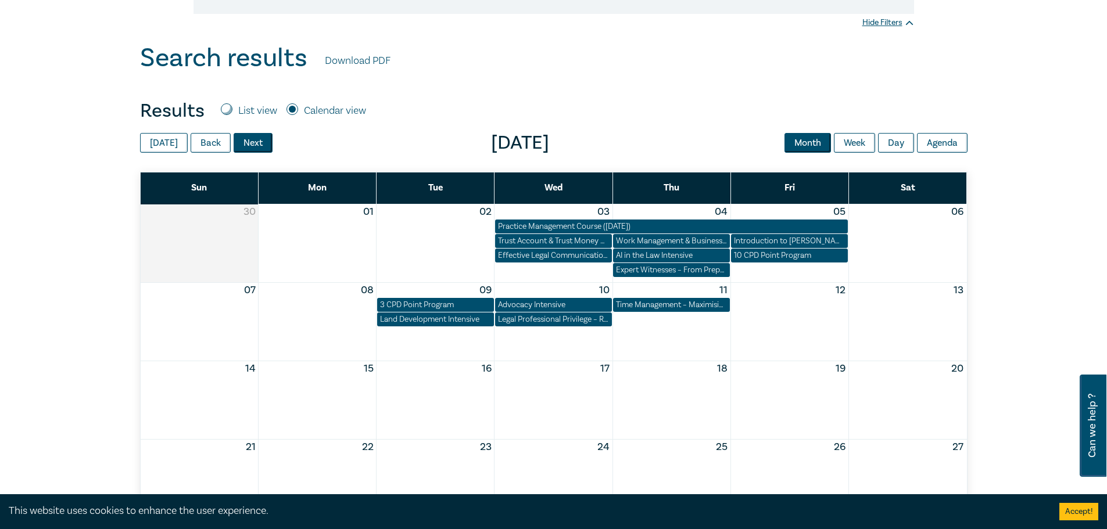
click at [264, 150] on button "Next" at bounding box center [253, 143] width 39 height 20
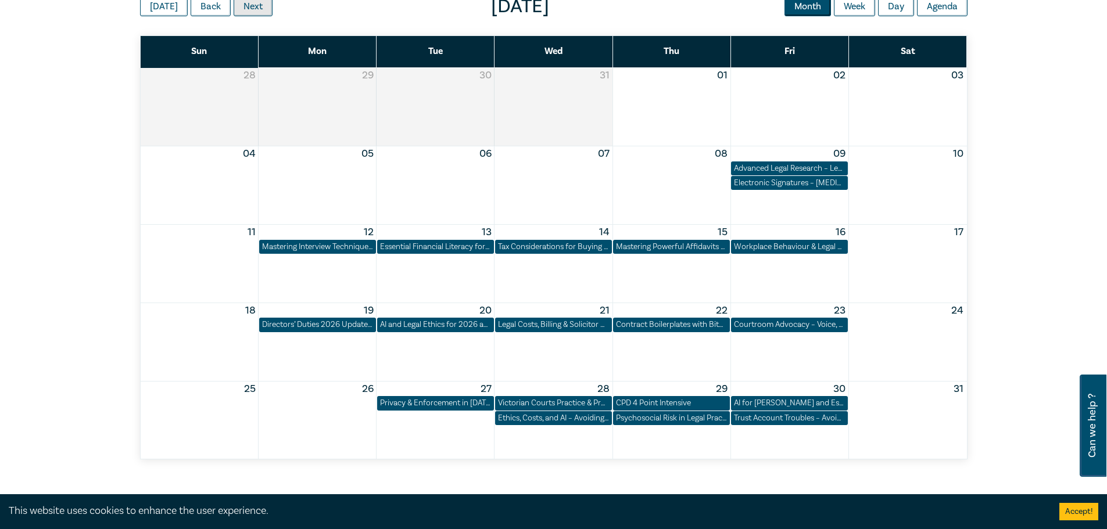
scroll to position [523, 0]
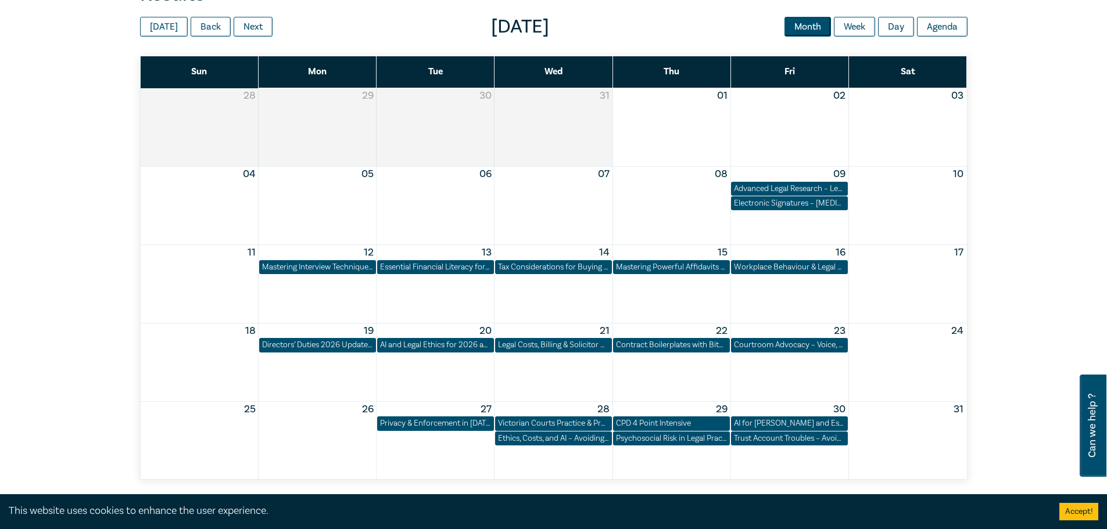
drag, startPoint x: 805, startPoint y: 268, endPoint x: 1012, endPoint y: 316, distance: 212.9
click at [1012, 316] on div "Filter by: Ethics & Professional Responsibility Substantive Law Professional Sk…" at bounding box center [553, 47] width 1107 height 946
click at [811, 267] on div "Workplace Behaviour & Legal Risk: Practical Guidance for 2026" at bounding box center [789, 267] width 111 height 12
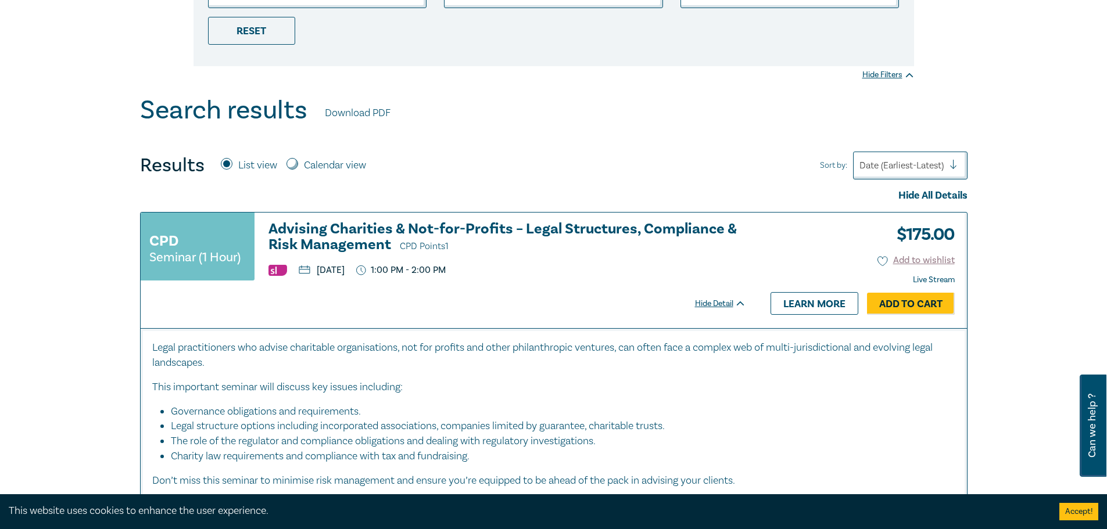
scroll to position [349, 0]
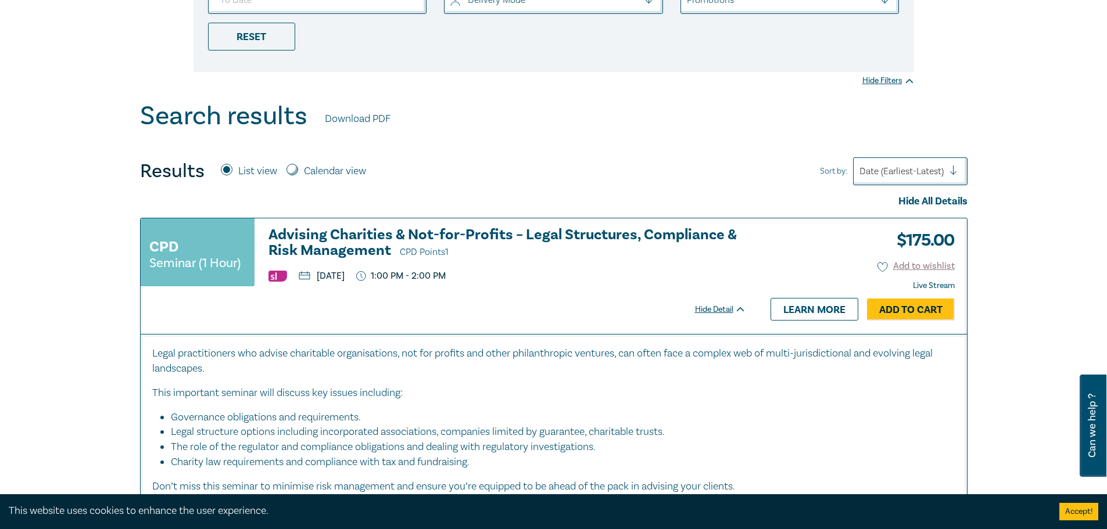
click at [304, 170] on label "Calendar view" at bounding box center [335, 171] width 62 height 15
click at [298, 170] on input "Calendar view" at bounding box center [292, 170] width 12 height 12
radio input "true"
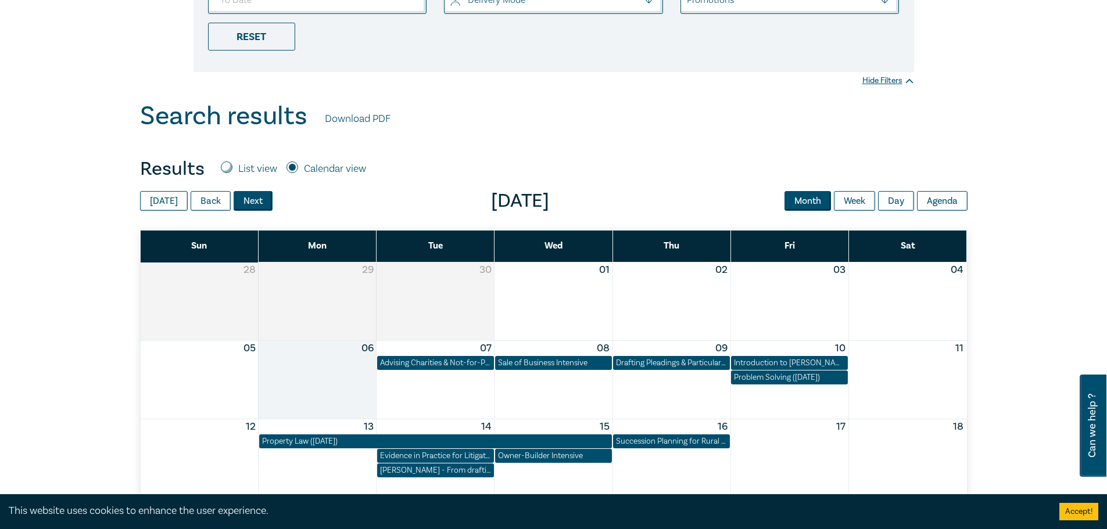
click at [257, 197] on button "Next" at bounding box center [253, 201] width 39 height 20
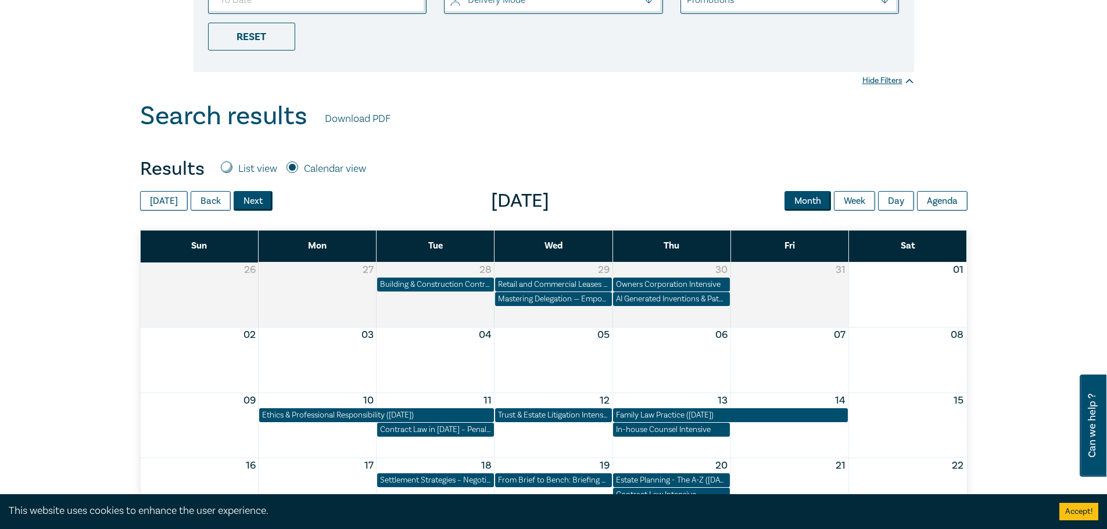
click at [257, 197] on button "Next" at bounding box center [253, 201] width 39 height 20
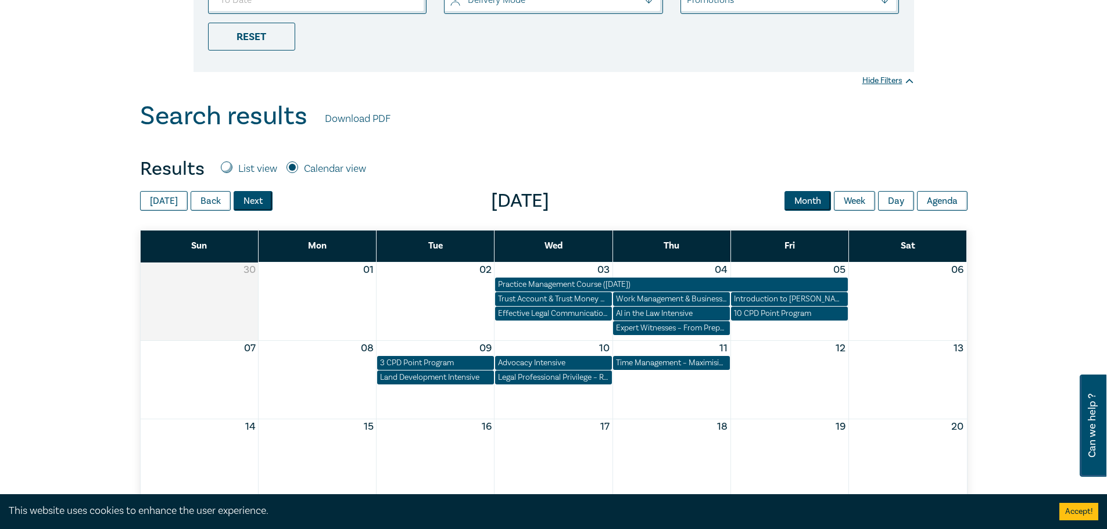
click at [257, 197] on button "Next" at bounding box center [253, 201] width 39 height 20
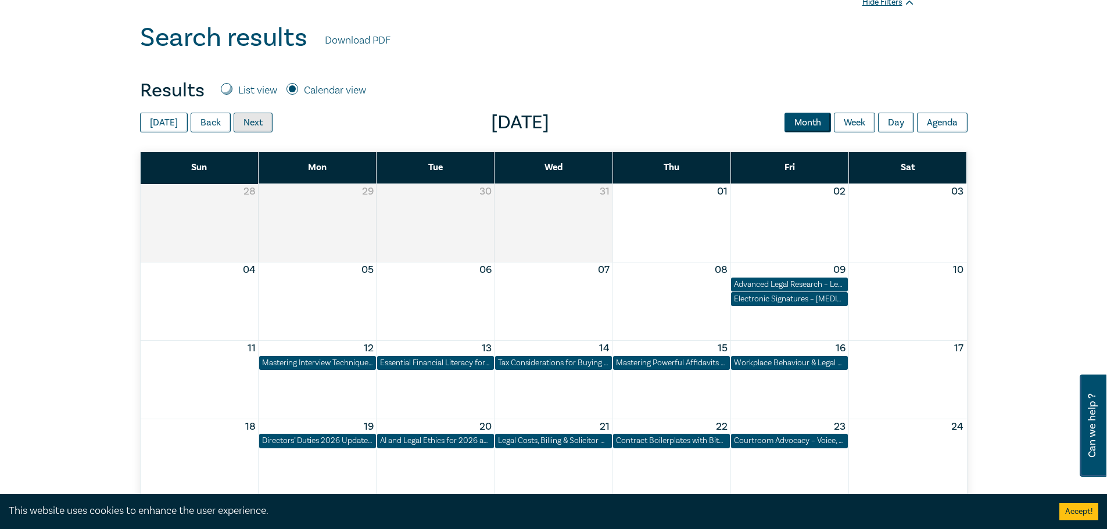
scroll to position [407, 0]
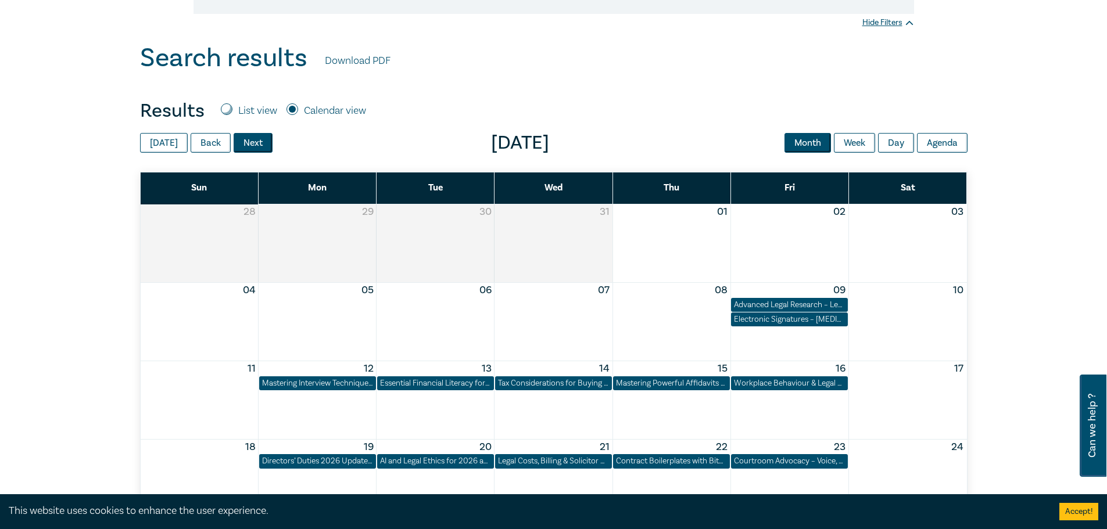
click at [249, 140] on button "Next" at bounding box center [253, 143] width 39 height 20
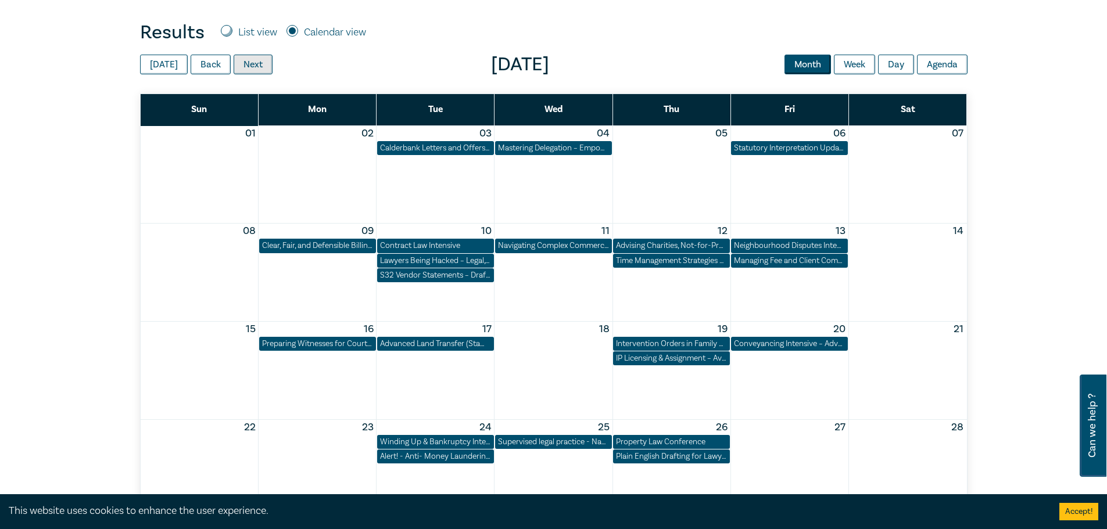
scroll to position [465, 0]
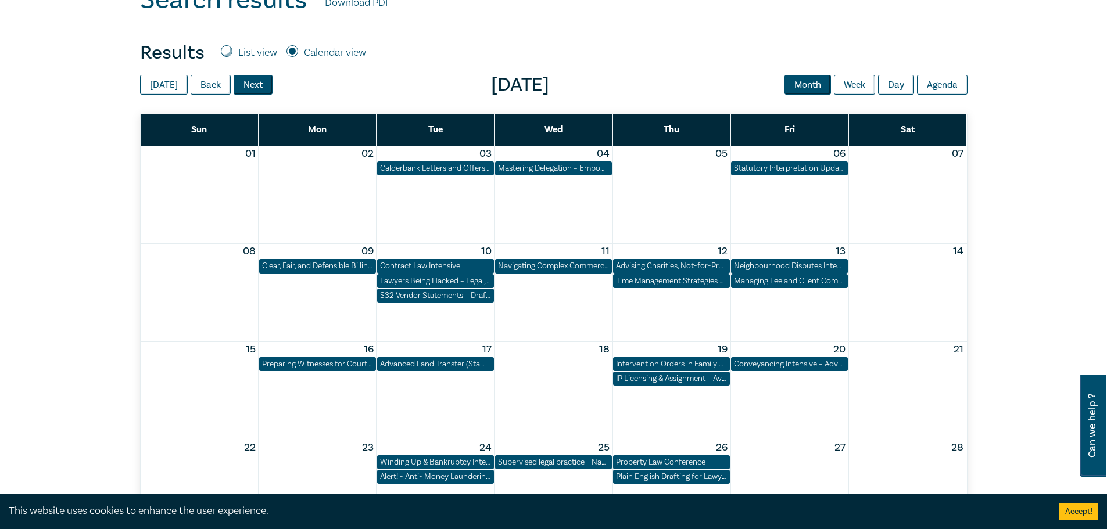
click at [249, 88] on button "Next" at bounding box center [253, 85] width 39 height 20
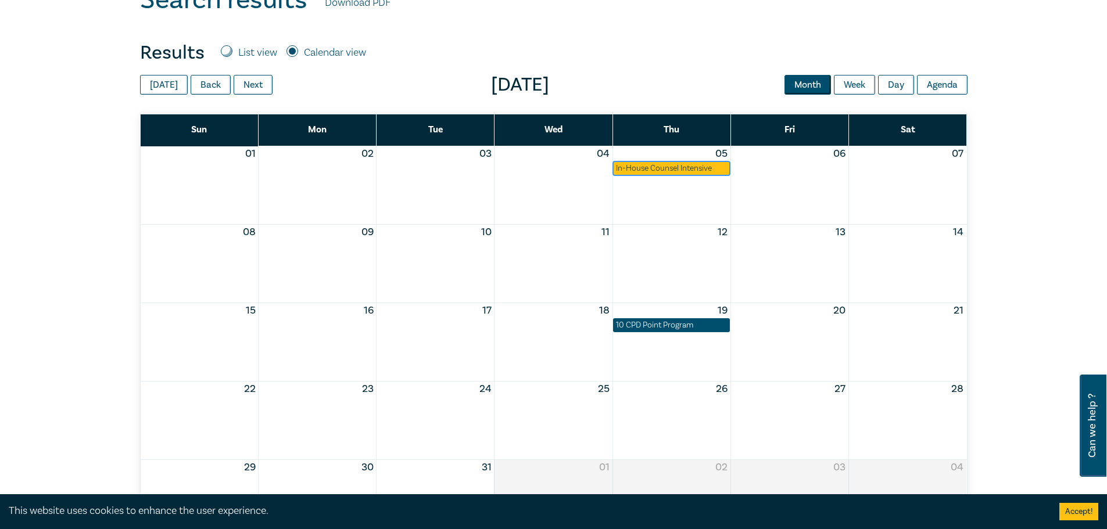
click at [645, 166] on div "In-House Counsel Intensive" at bounding box center [671, 169] width 111 height 12
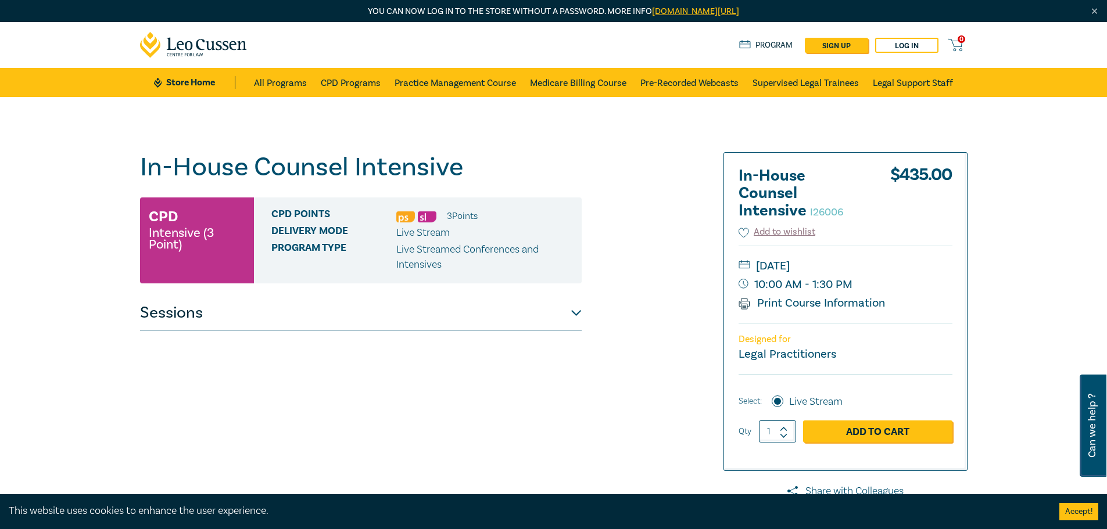
click at [635, 164] on div "In-House Counsel Intensive I26006 CPD Intensive (3 Point) CPD Points 3 Point s …" at bounding box center [413, 442] width 561 height 581
click at [571, 314] on button "Sessions" at bounding box center [360, 313] width 441 height 35
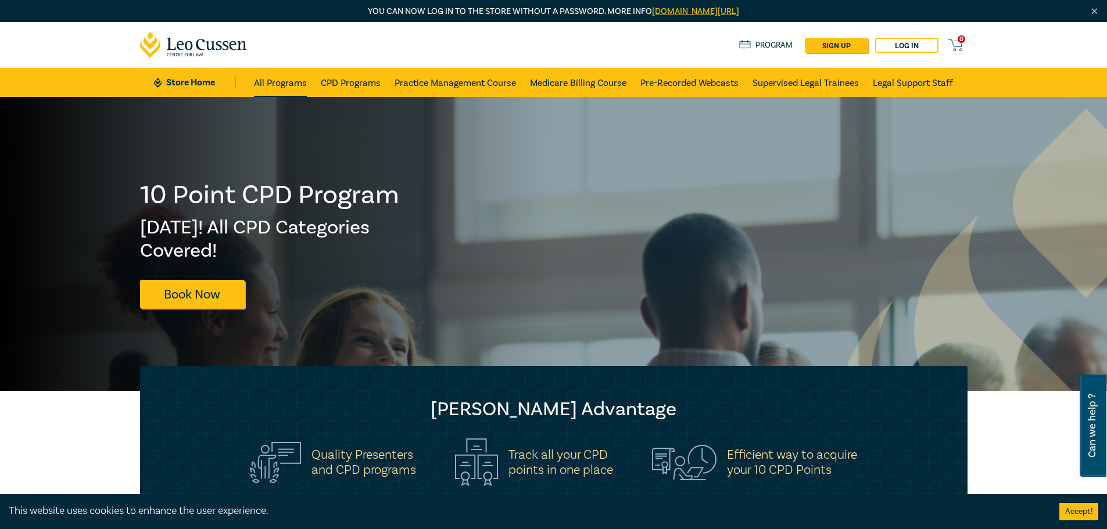
click at [283, 85] on link "All Programs" at bounding box center [280, 82] width 53 height 29
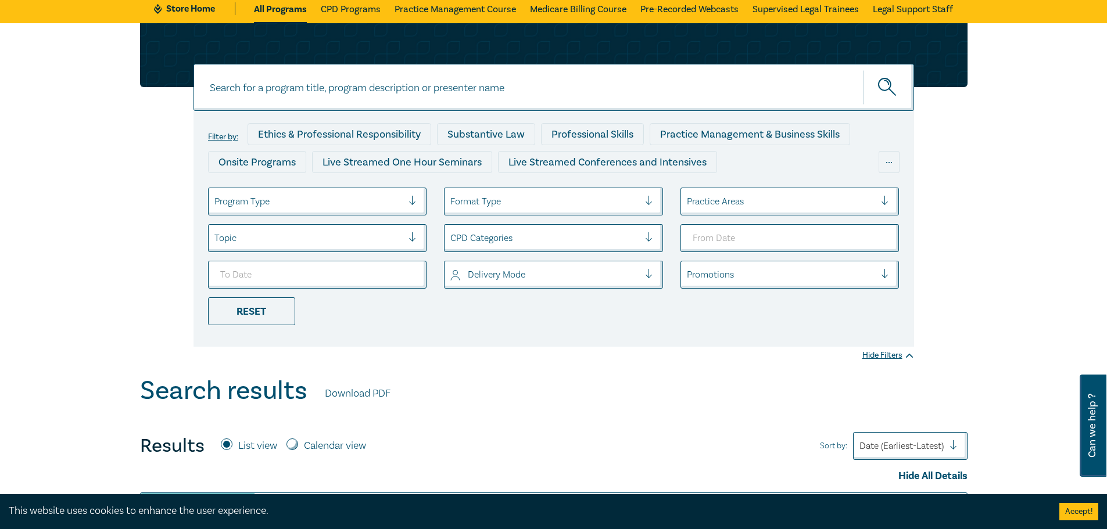
scroll to position [232, 0]
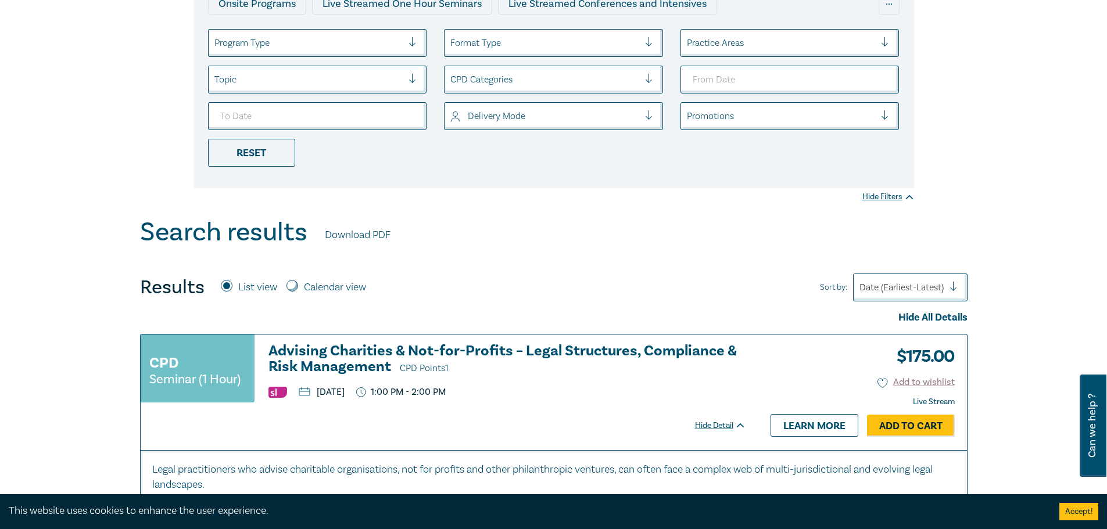
click at [294, 288] on input "Calendar view" at bounding box center [292, 286] width 12 height 12
radio input "true"
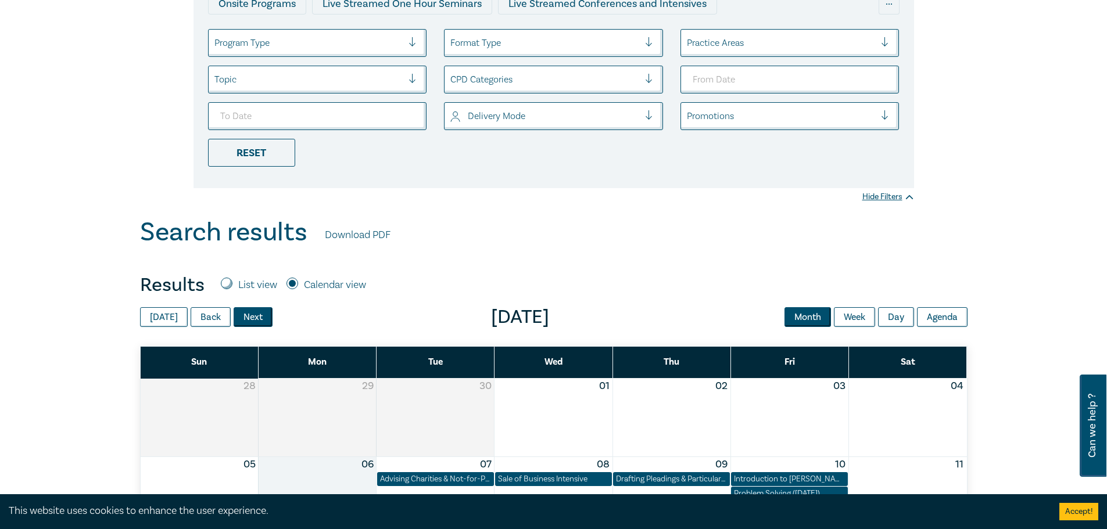
click at [261, 318] on button "Next" at bounding box center [253, 317] width 39 height 20
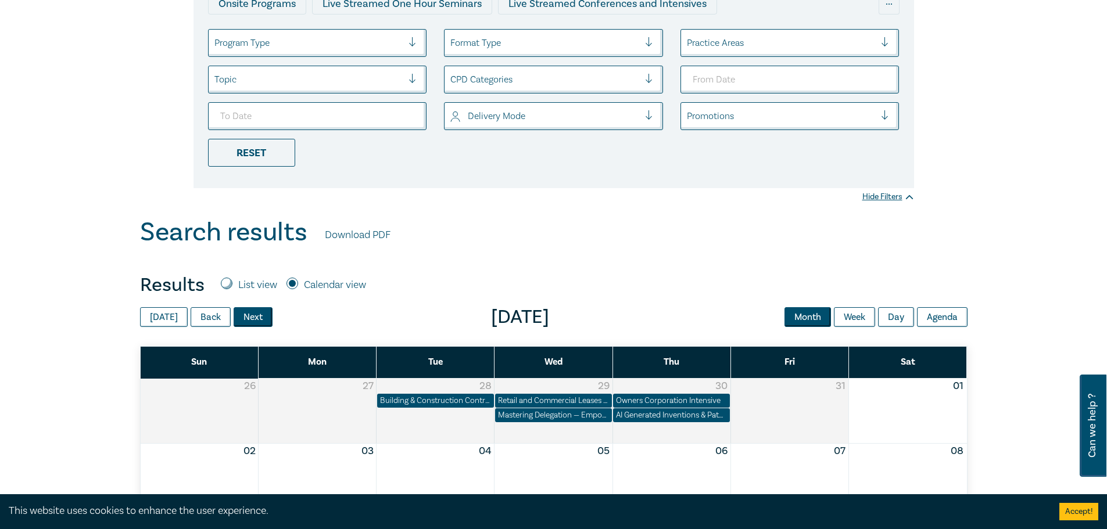
click at [261, 318] on button "Next" at bounding box center [253, 317] width 39 height 20
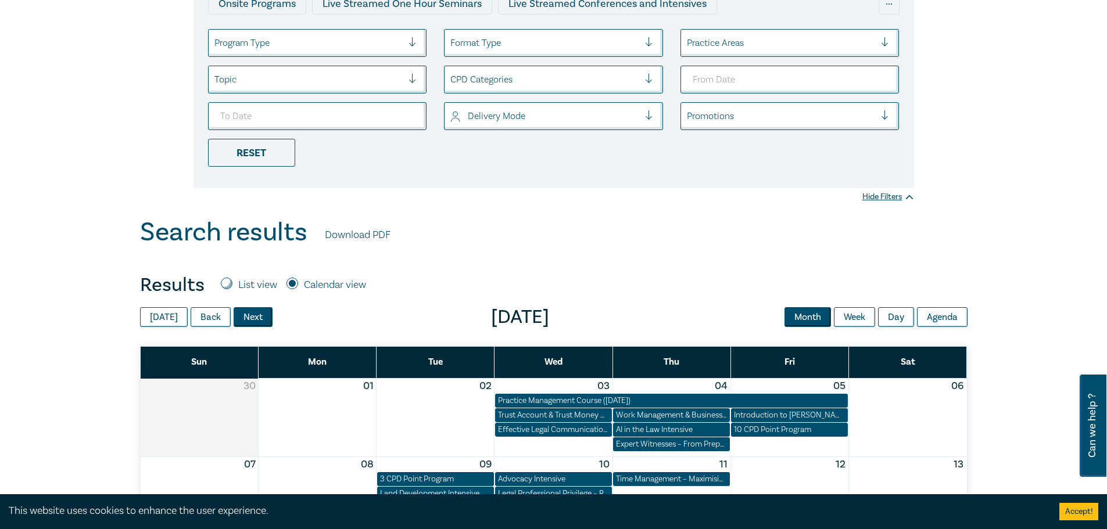
click at [261, 318] on button "Next" at bounding box center [253, 317] width 39 height 20
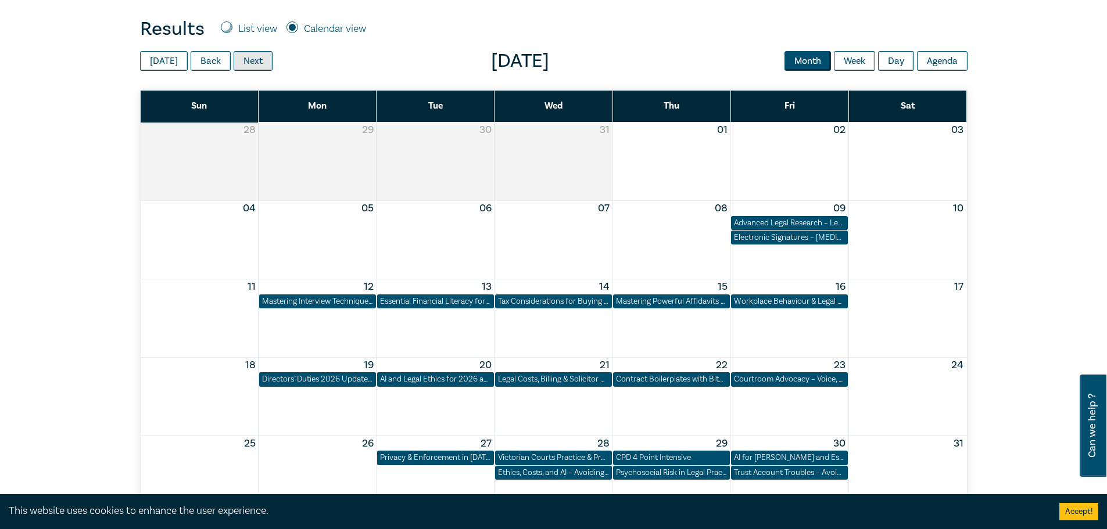
scroll to position [523, 0]
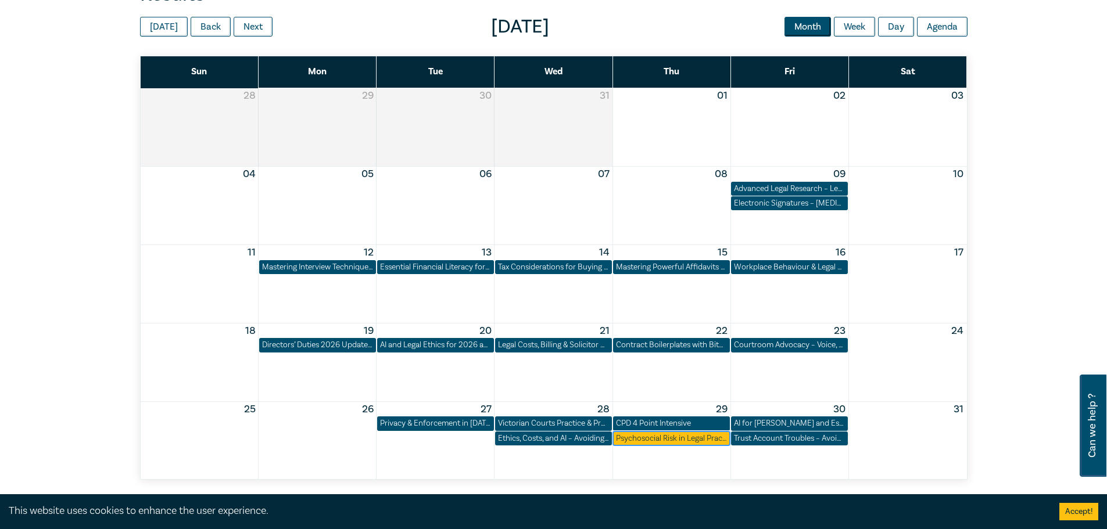
click at [694, 442] on div "Psychosocial Risk in Legal Practice – Managing Risks, Duties & Responsibilities" at bounding box center [671, 439] width 111 height 12
